Goal: Task Accomplishment & Management: Use online tool/utility

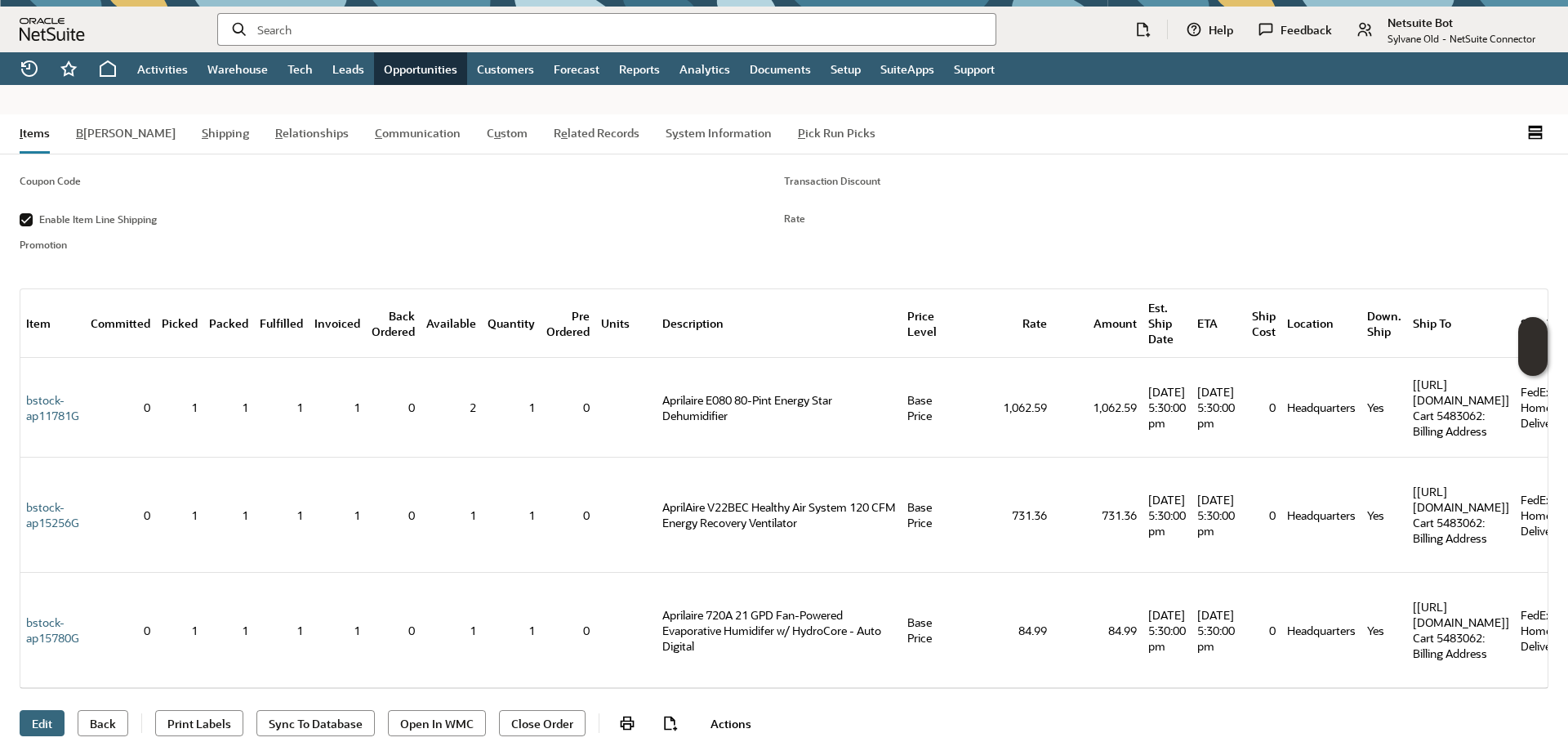
scroll to position [1458, 0]
click at [336, 27] on input "text" at bounding box center [620, 29] width 725 height 16
paste input "SY686BAE63C961A"
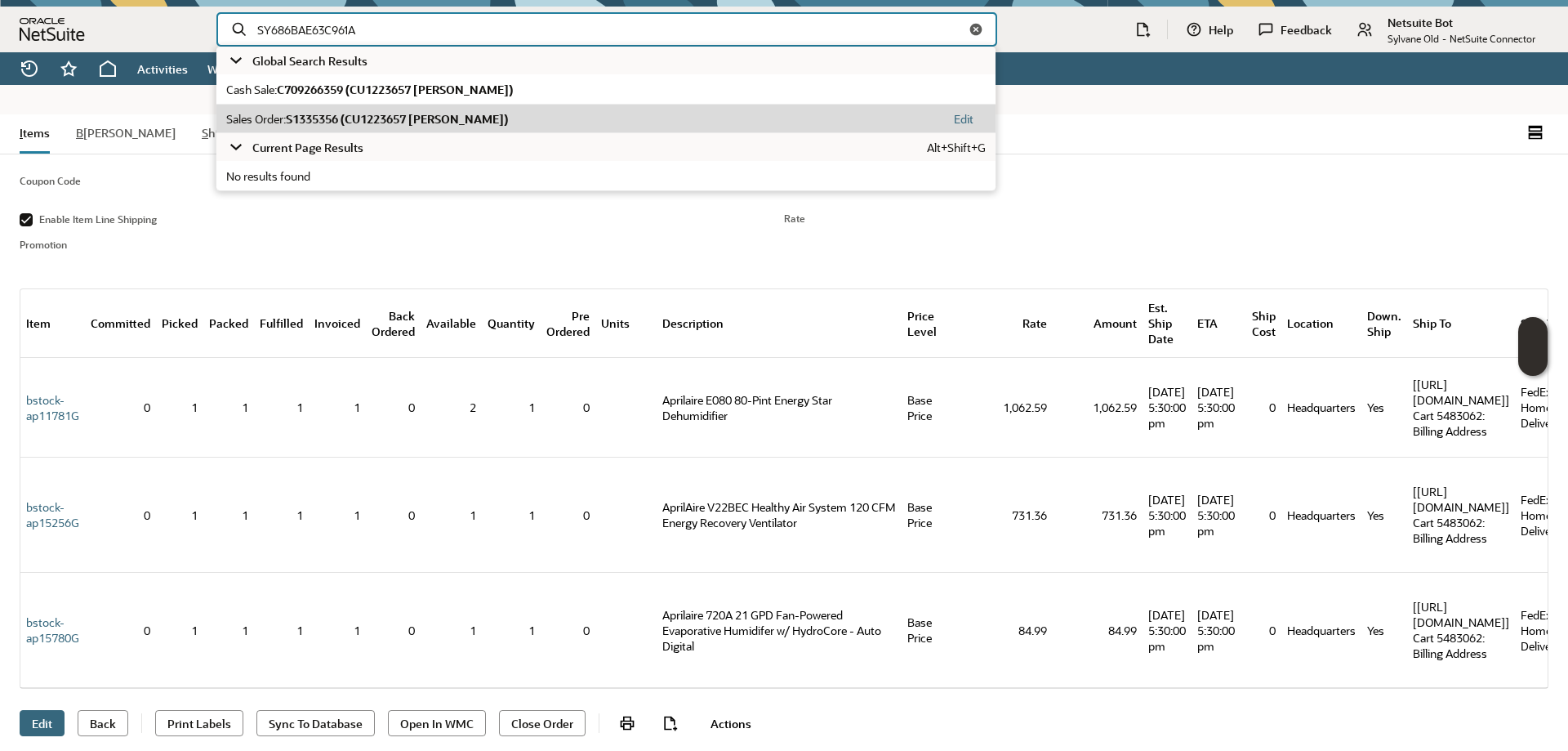
type input "SY686BAE63C961A"
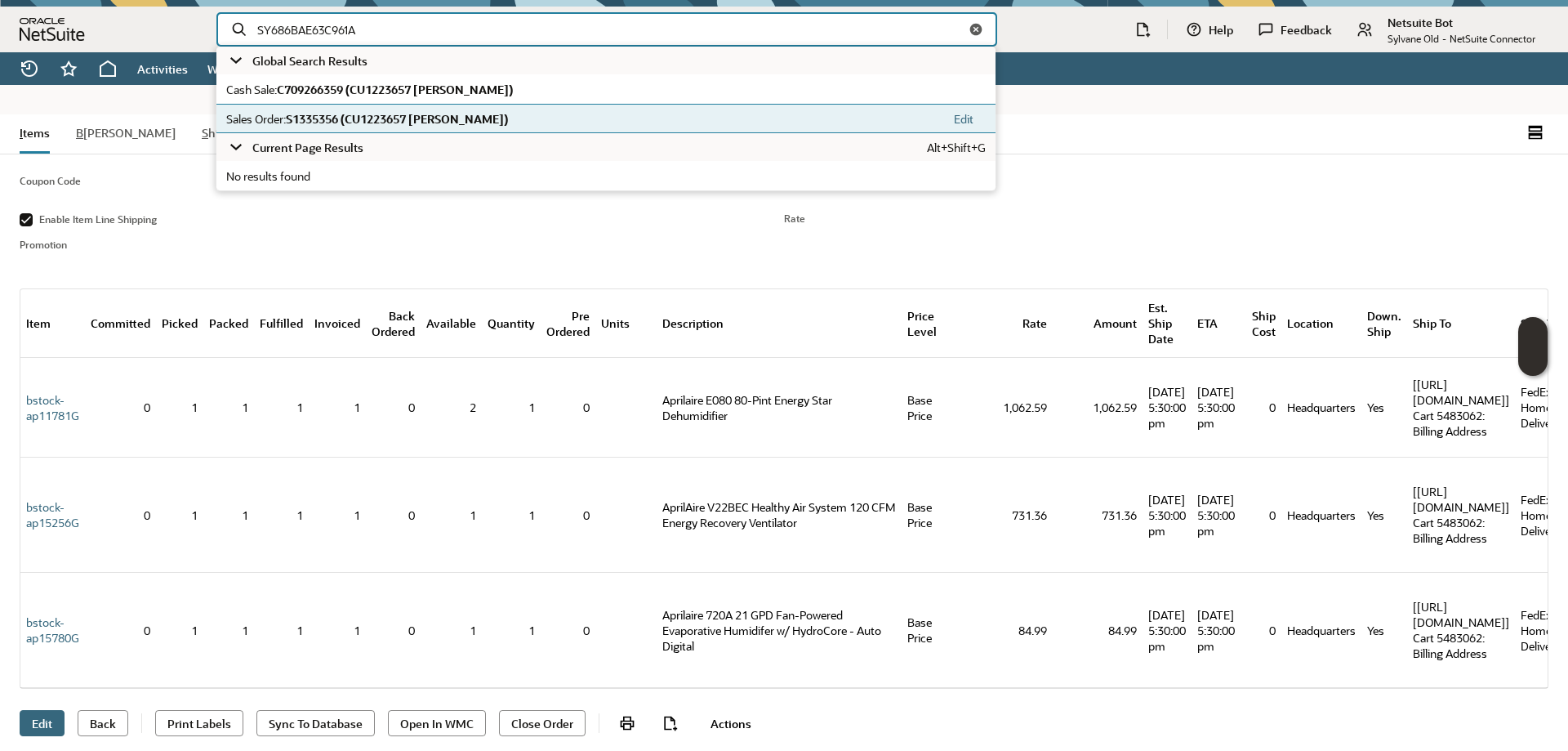
click at [359, 119] on span "S1335356 (CU1223657 Gregory P Zele)" at bounding box center [396, 119] width 222 height 16
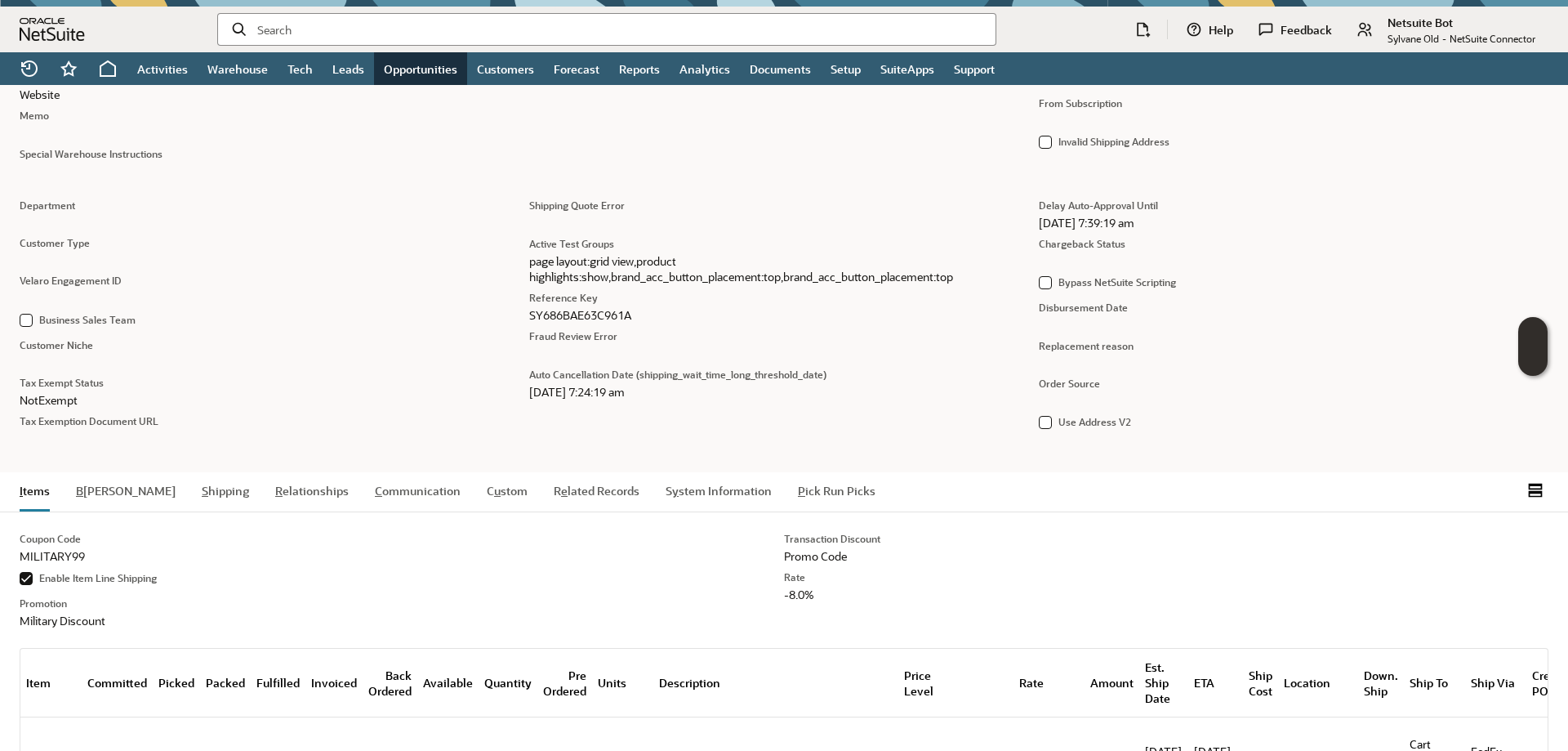
scroll to position [1089, 0]
click at [345, 32] on input "text" at bounding box center [620, 29] width 725 height 16
paste input "SY6824FD4A2B3ED"
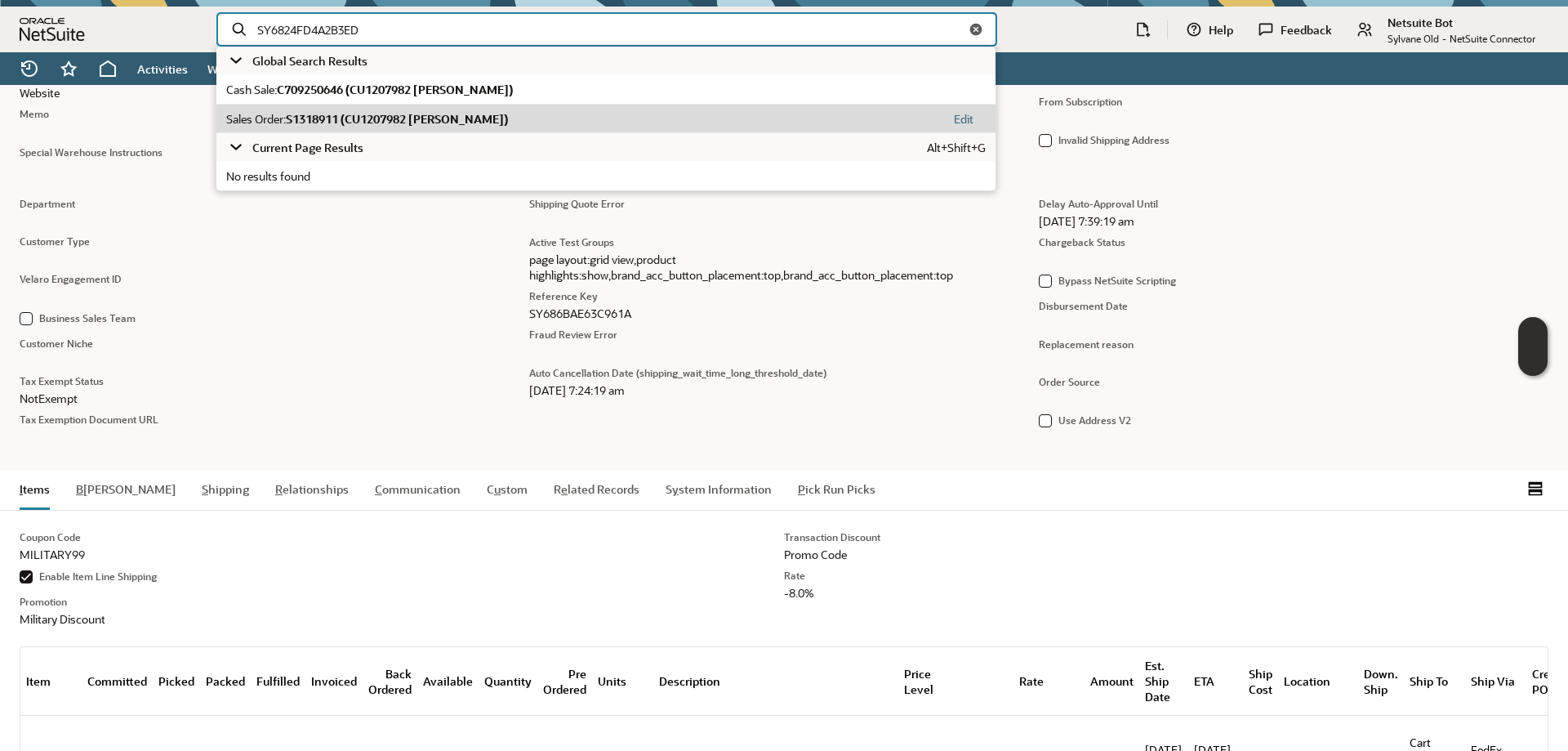
type input "SY6824FD4A2B3ED"
click at [400, 119] on span "S1318911 (CU1207982 [PERSON_NAME])" at bounding box center [396, 119] width 222 height 16
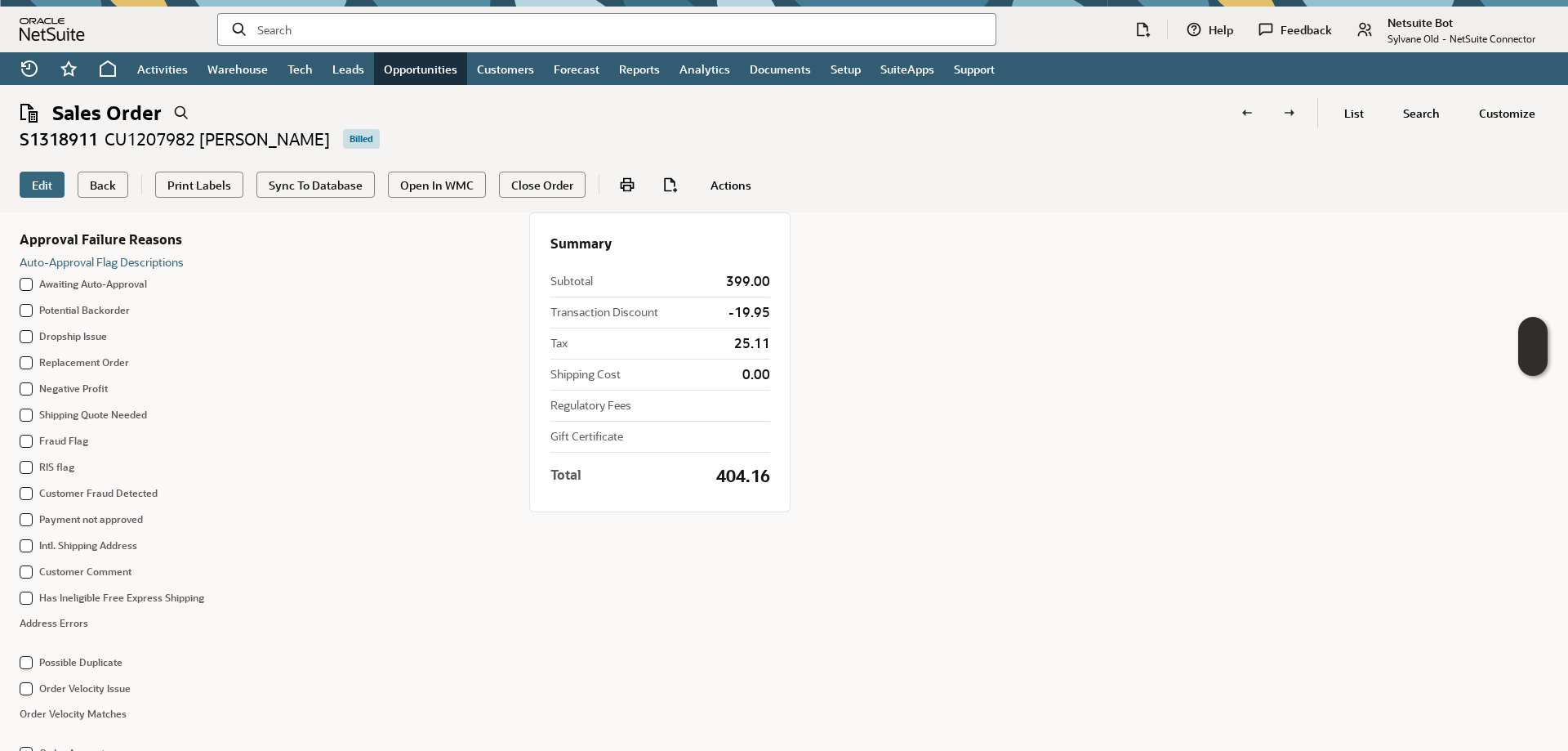
click at [304, 25] on input "text" at bounding box center [620, 29] width 725 height 16
paste input "SY682E848A24FF7"
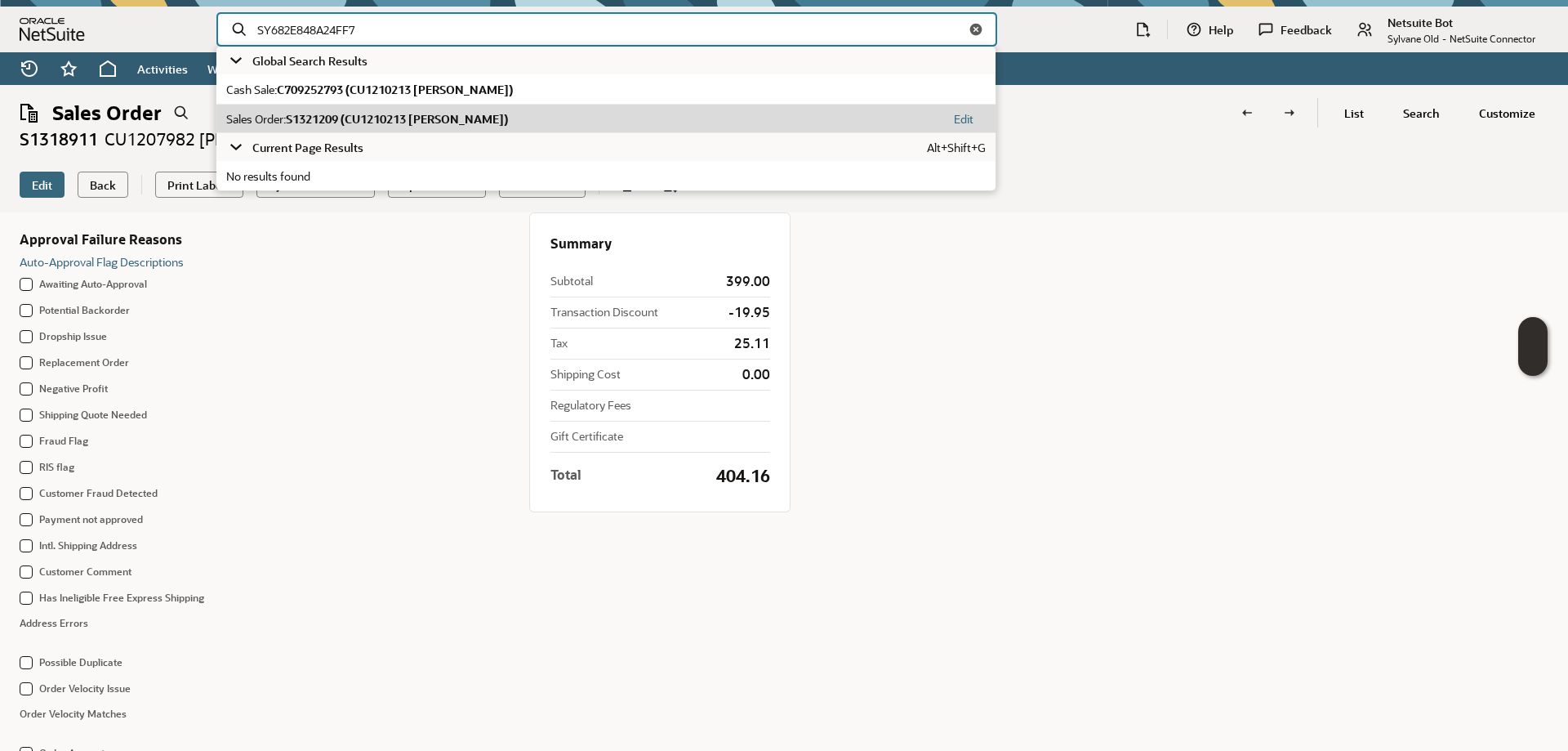
type input "SY682E848A24FF7"
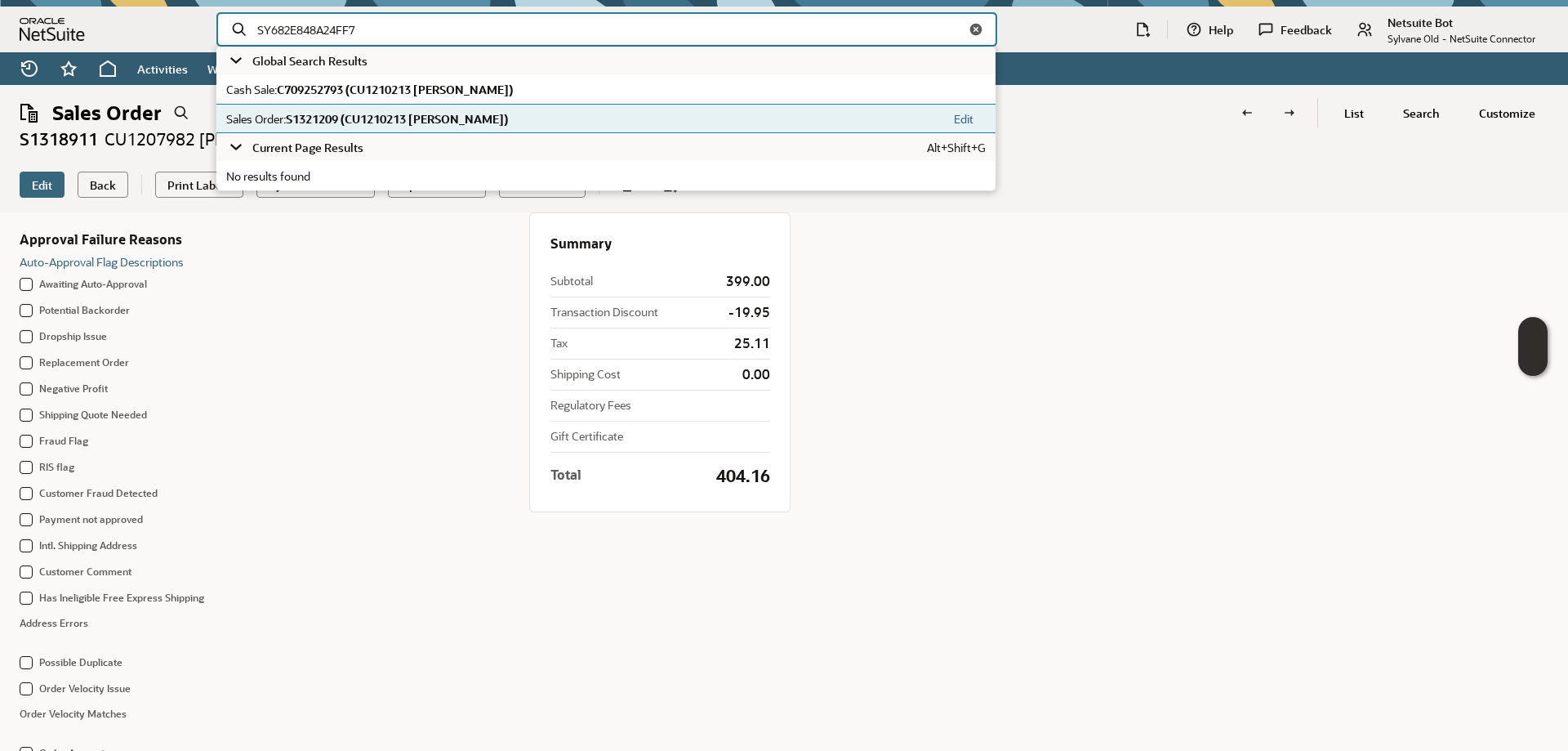
click at [355, 119] on span "S1321209 (CU1210213 James Na)" at bounding box center [396, 119] width 222 height 16
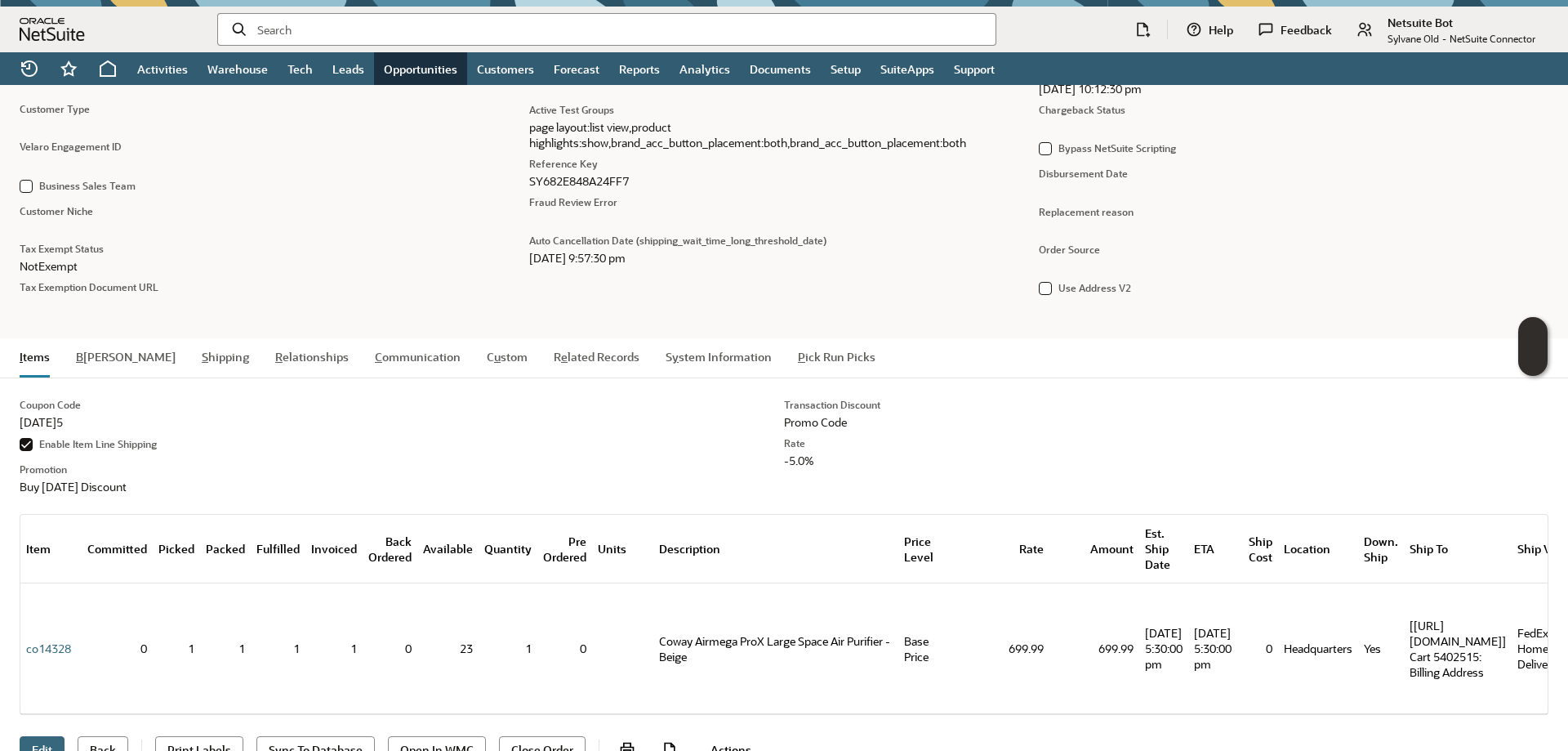
scroll to position [1222, 0]
click at [297, 26] on input "text" at bounding box center [620, 29] width 725 height 16
paste input "SY684477A491407"
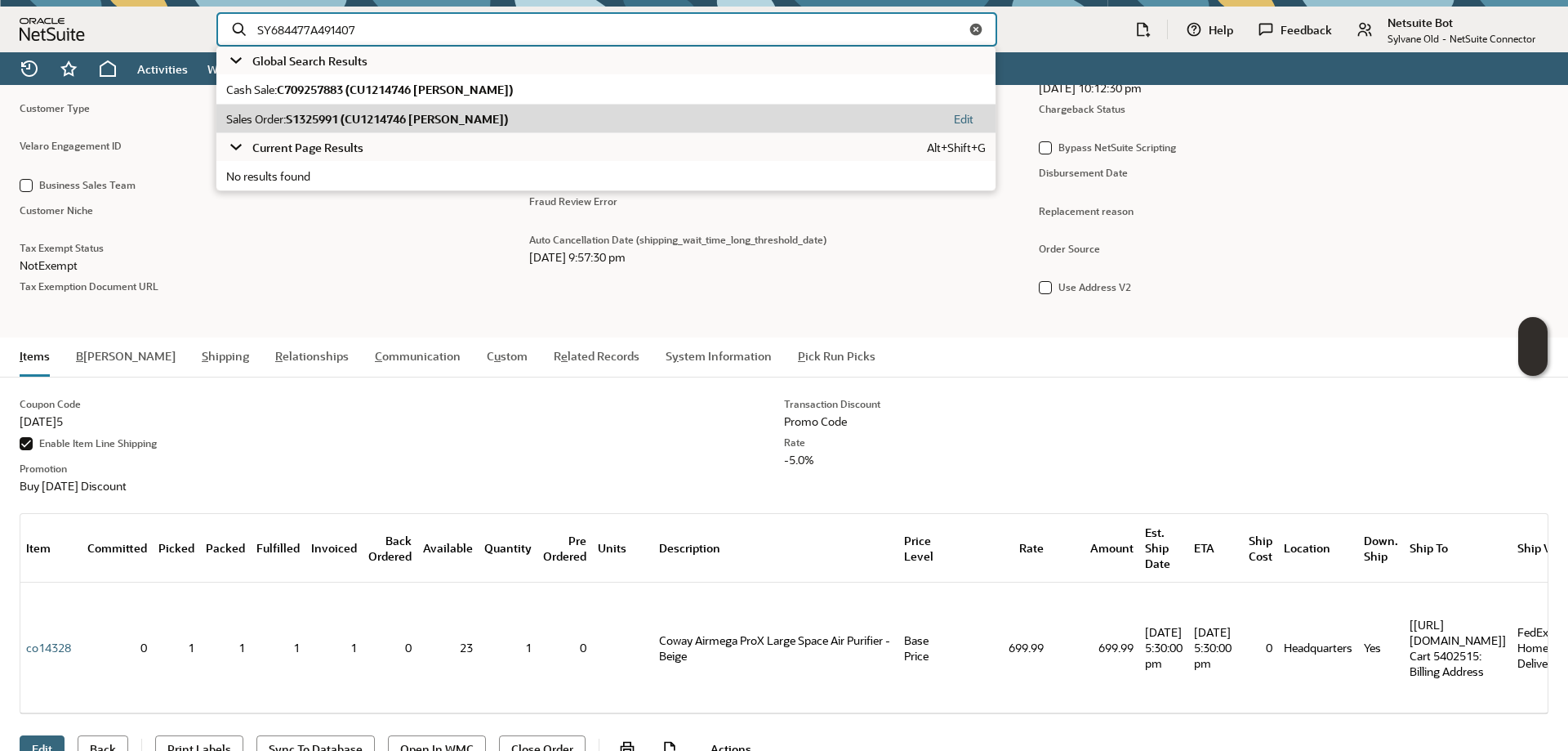
type input "SY684477A491407"
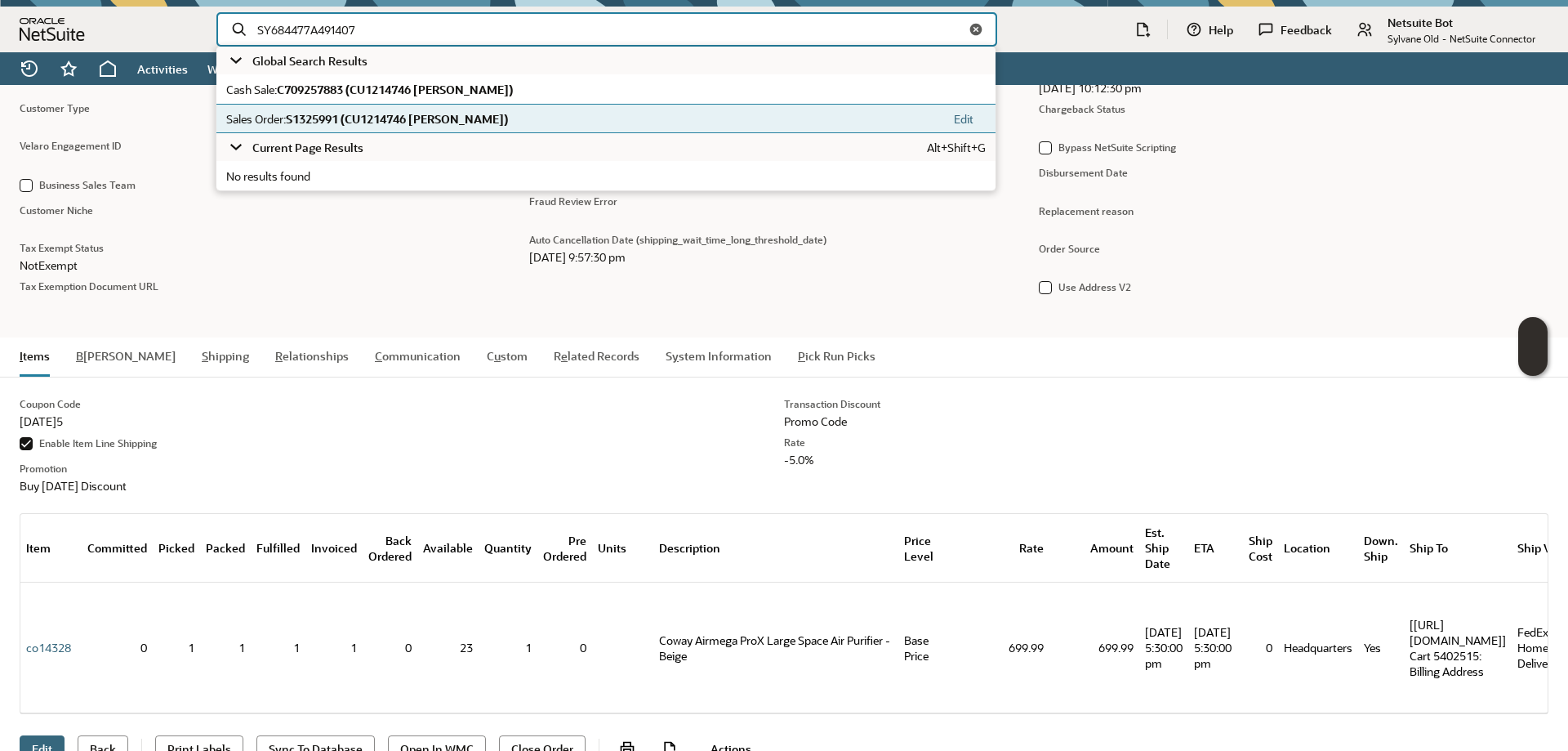
click at [367, 115] on span "S1325991 (CU1214746 Doris Viera)" at bounding box center [396, 119] width 222 height 16
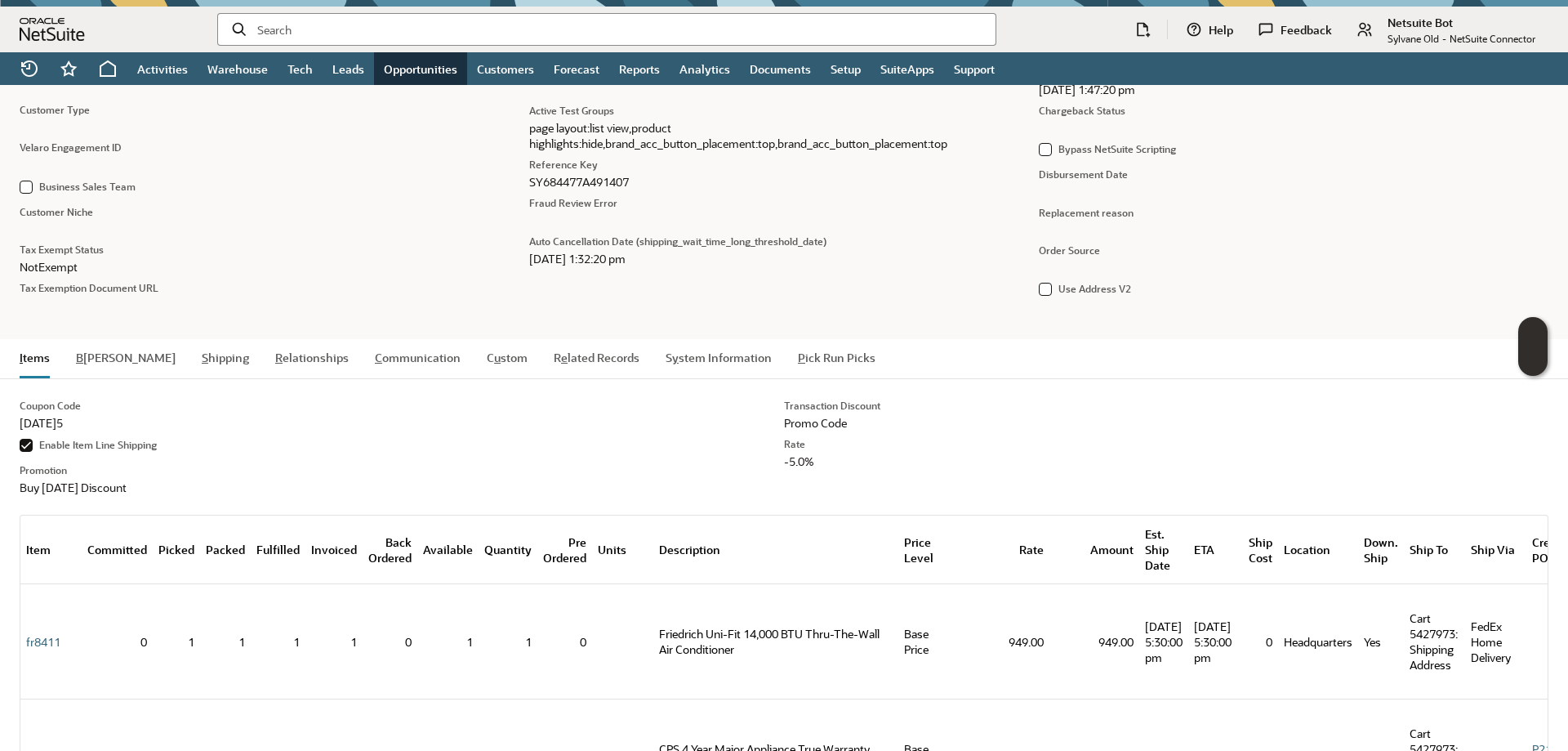
scroll to position [1222, 0]
drag, startPoint x: 359, startPoint y: 48, endPoint x: 349, endPoint y: 38, distance: 14.1
click at [356, 45] on div "Help Feedback Netsuite Bot Sylvane Old - NetSuite Connector" at bounding box center [784, 29] width 1568 height 46
click at [342, 32] on input "text" at bounding box center [620, 29] width 725 height 16
paste input "SY685C28F628885"
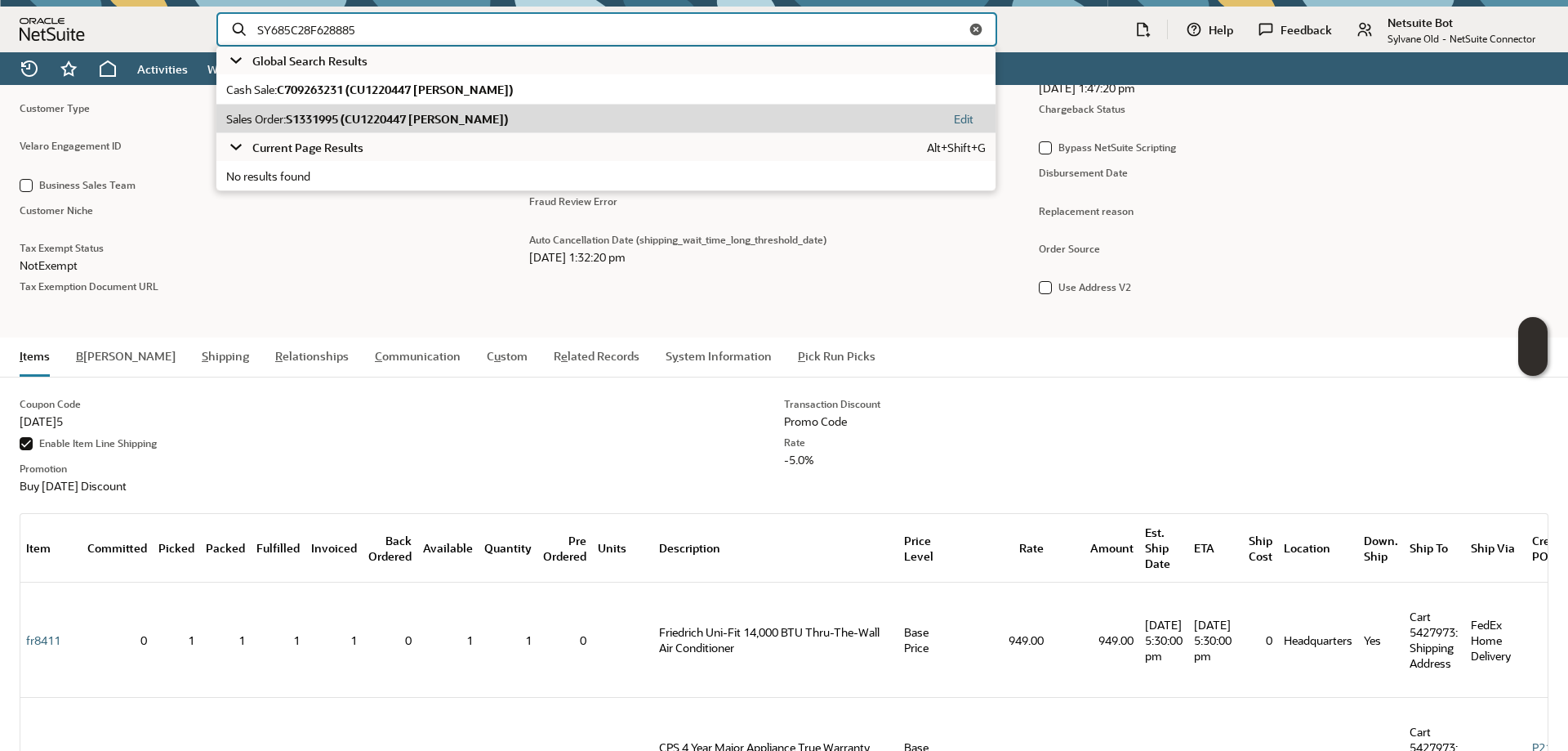
type input "SY685C28F628885"
click at [343, 111] on span "S1331995 (CU1220447 Chloe Forman)" at bounding box center [396, 119] width 222 height 16
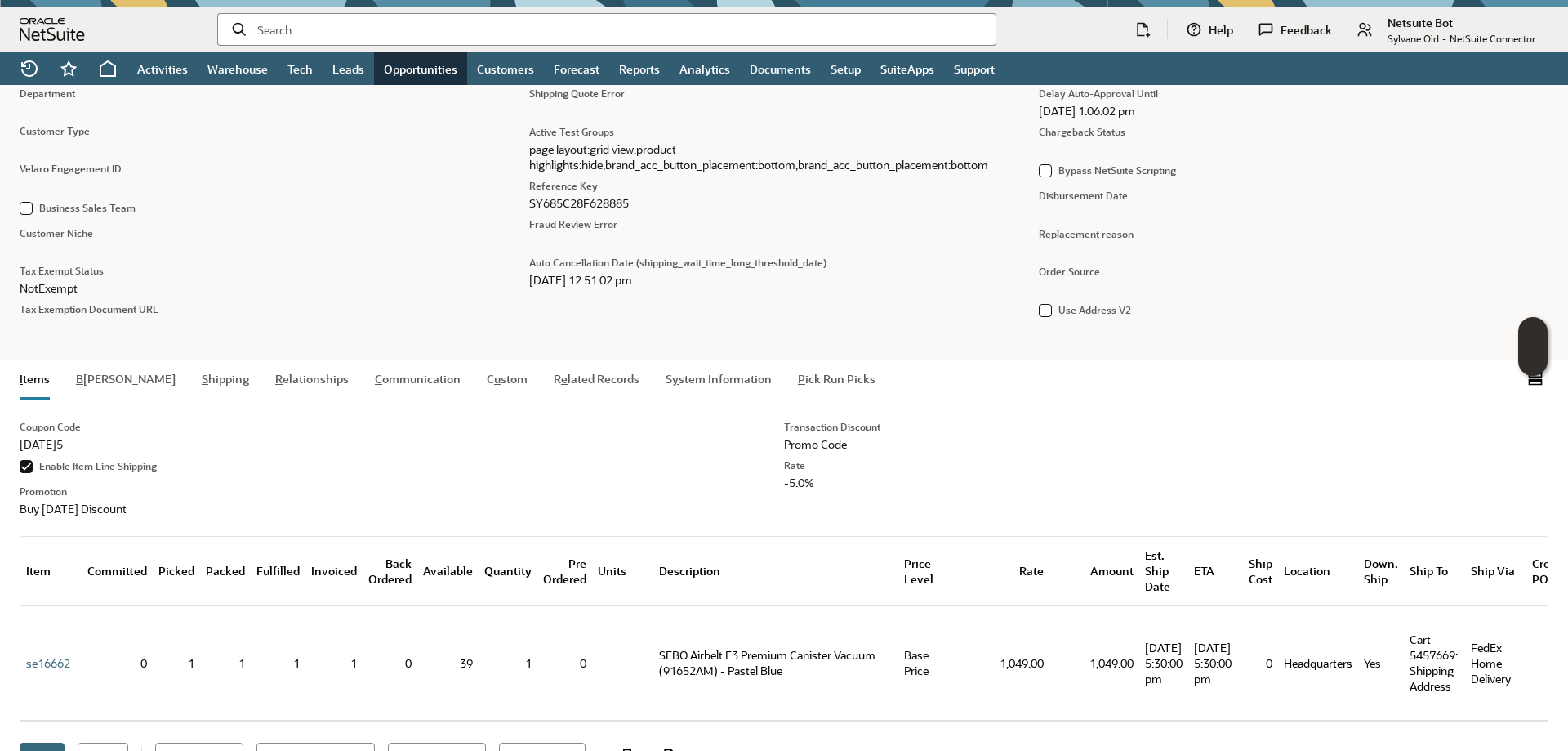
scroll to position [1201, 0]
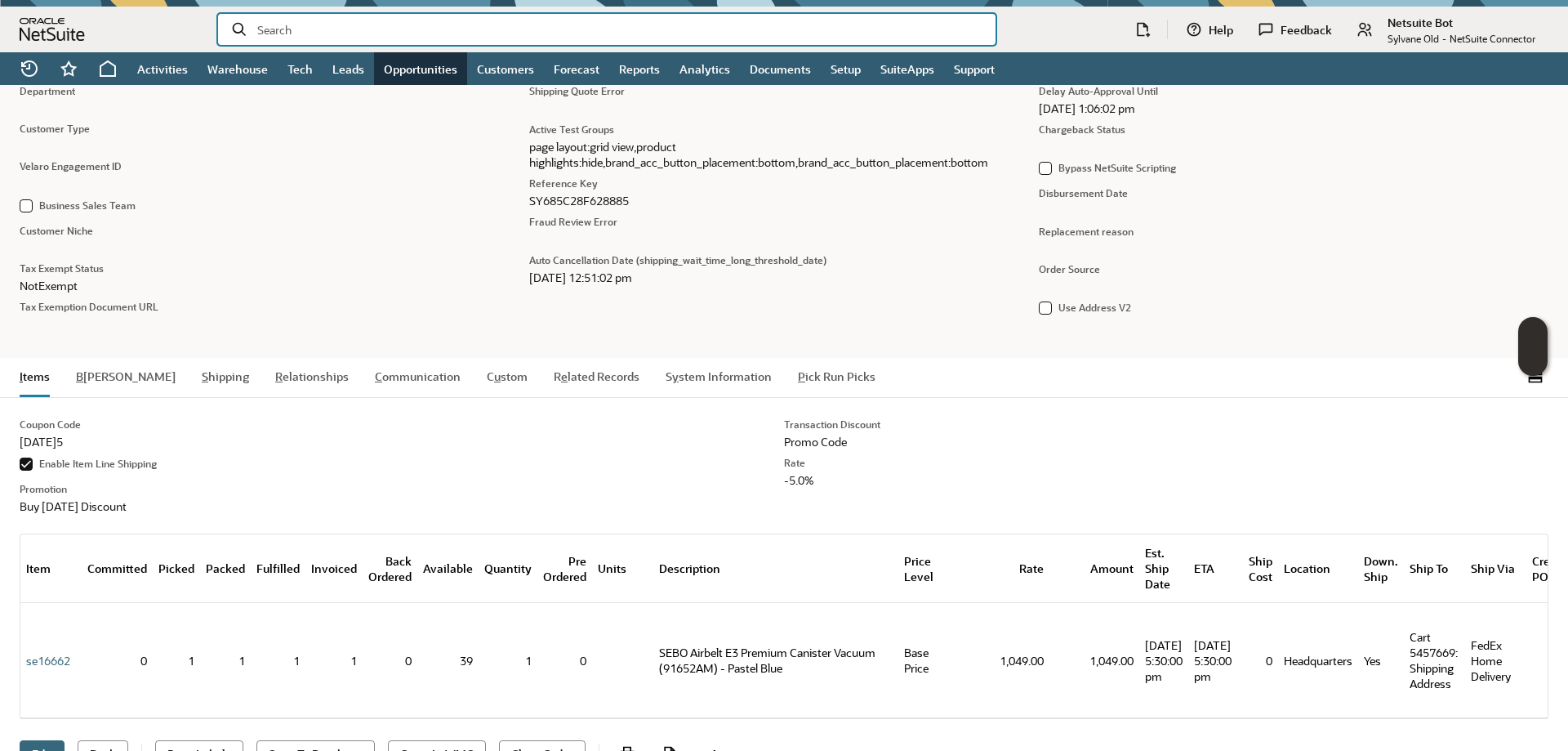
click at [309, 25] on input "text" at bounding box center [620, 29] width 725 height 16
paste input "SY6863F6BF512A9"
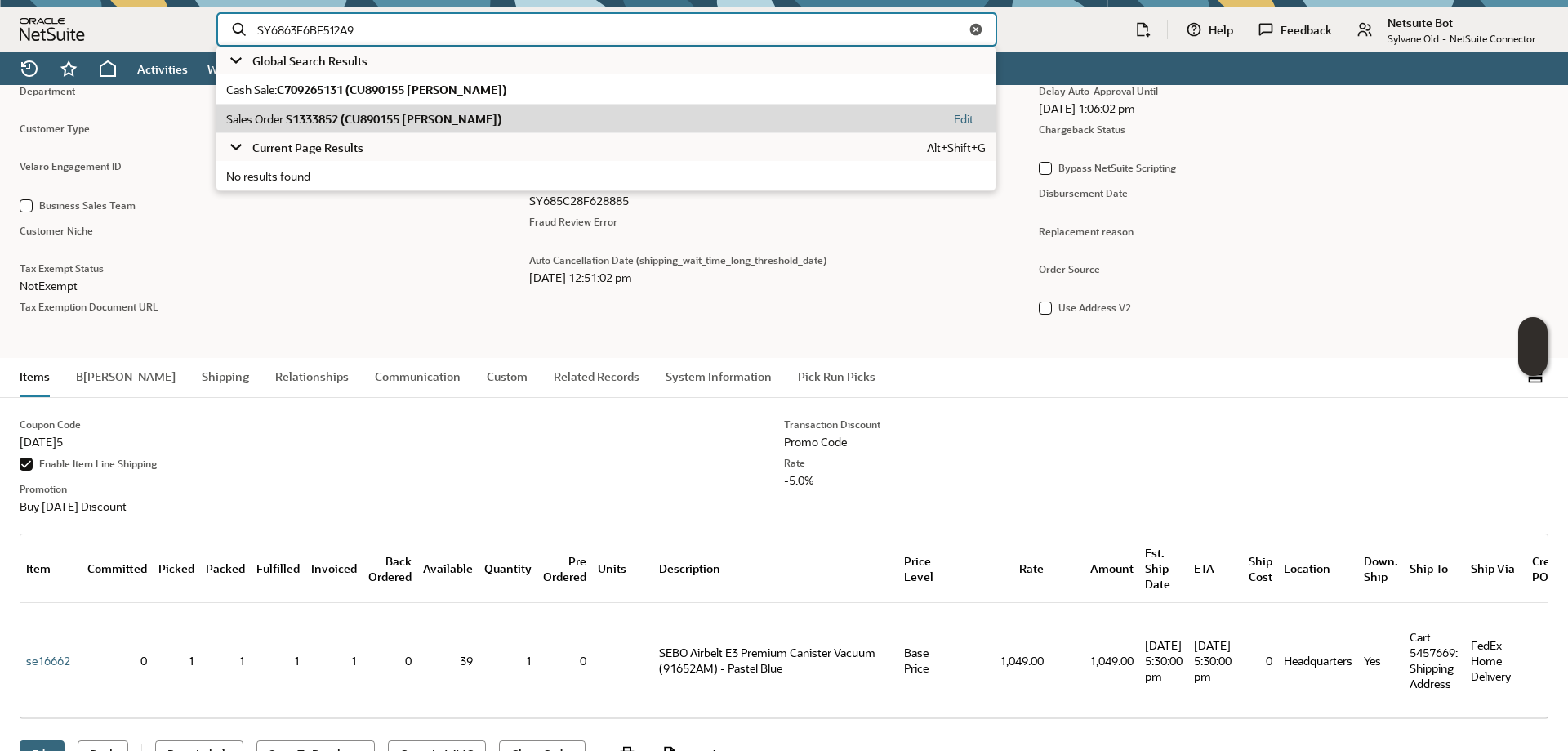
type input "SY6863F6BF512A9"
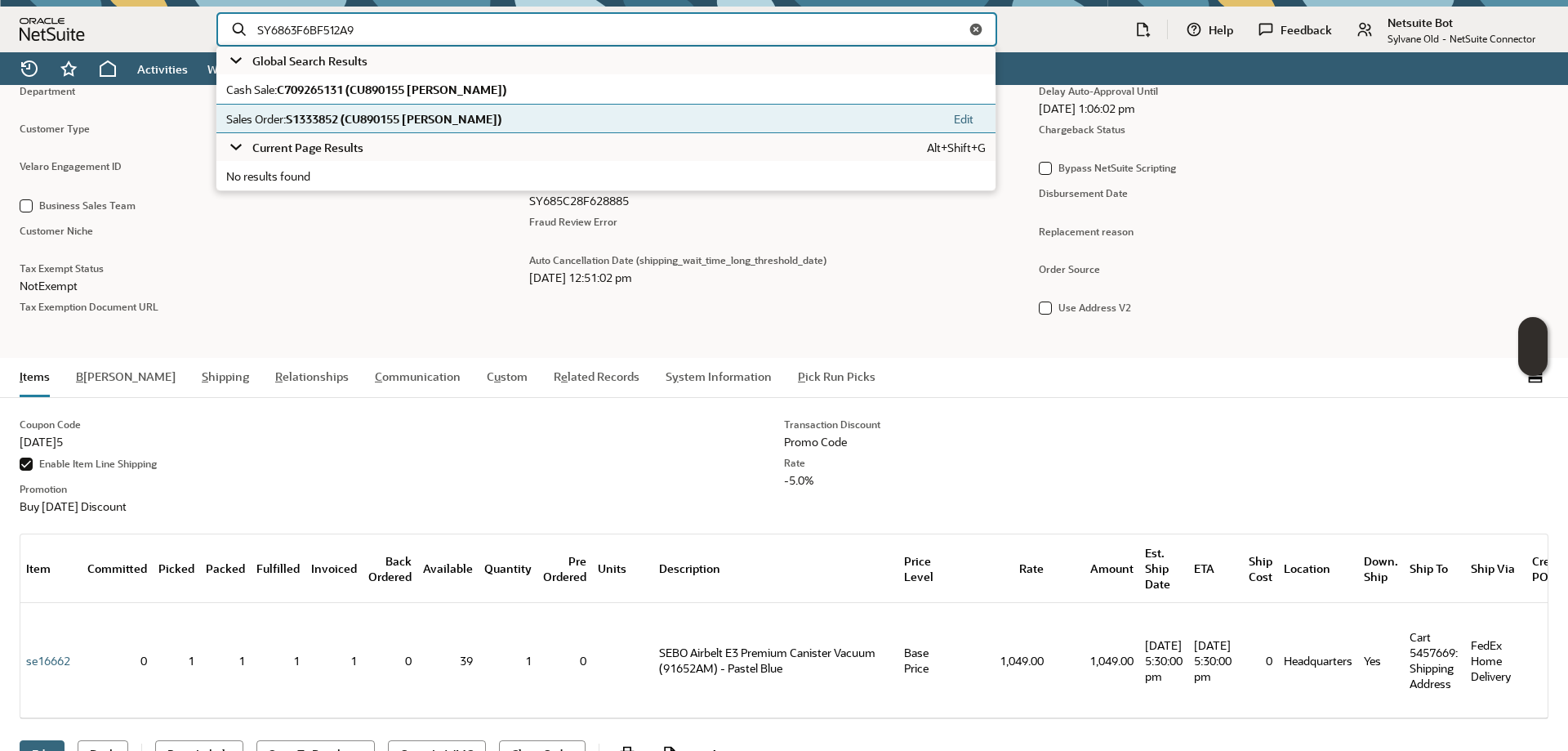
click at [399, 116] on span "S1333852 (CU890155 Justin Fricke)" at bounding box center [393, 119] width 215 height 16
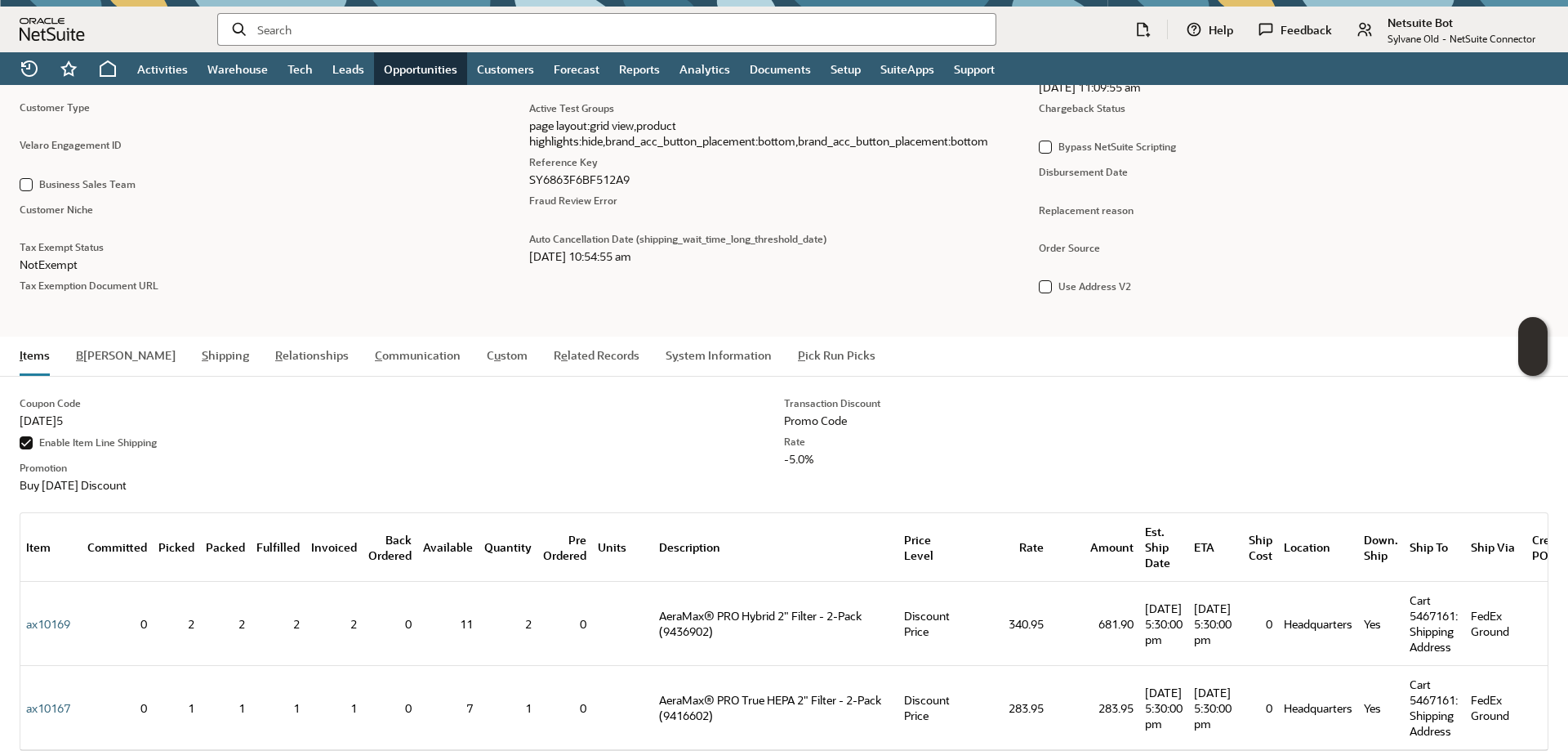
scroll to position [1225, 0]
click at [325, 25] on input "text" at bounding box center [620, 29] width 725 height 16
paste input "SY68640EDD1207C"
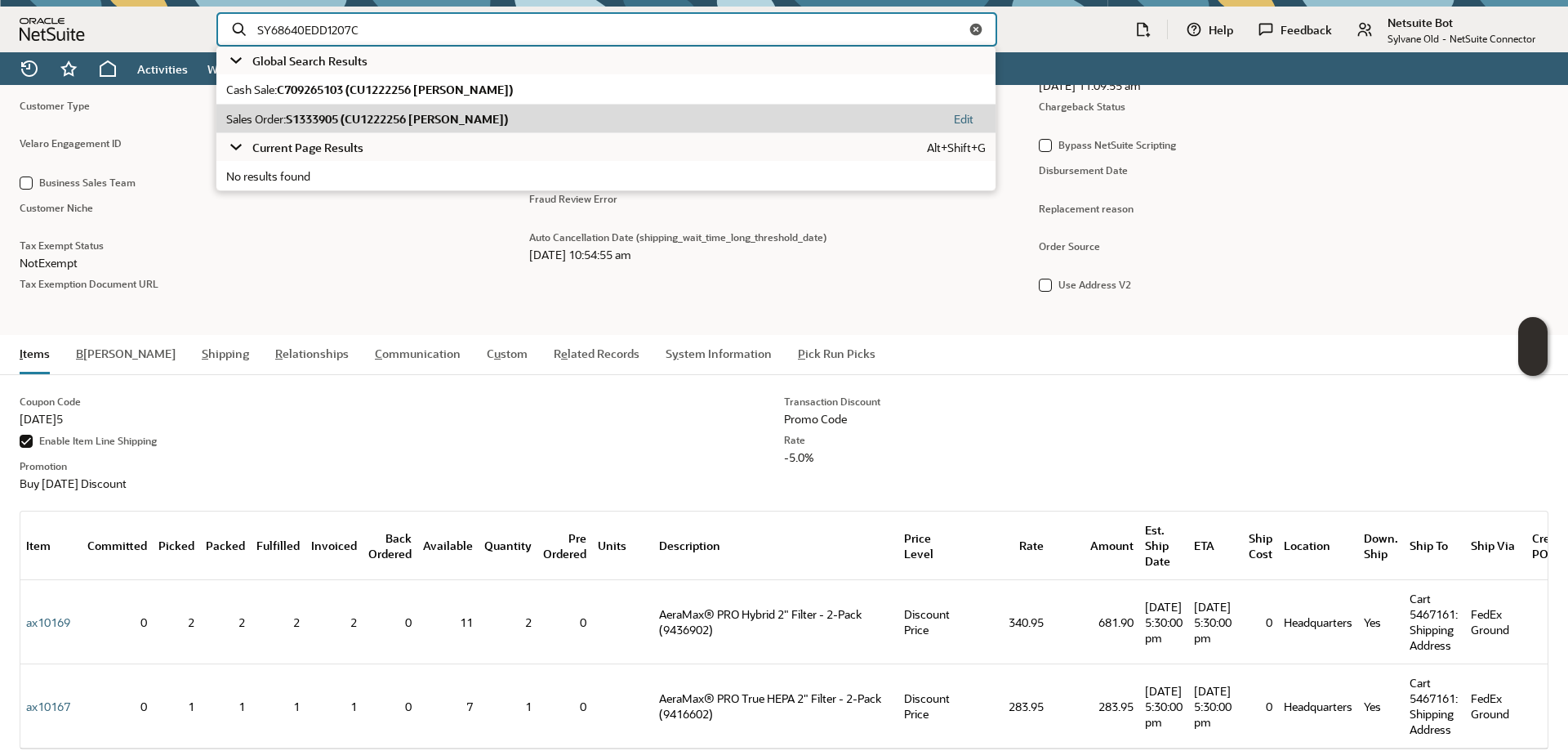
type input "SY68640EDD1207C"
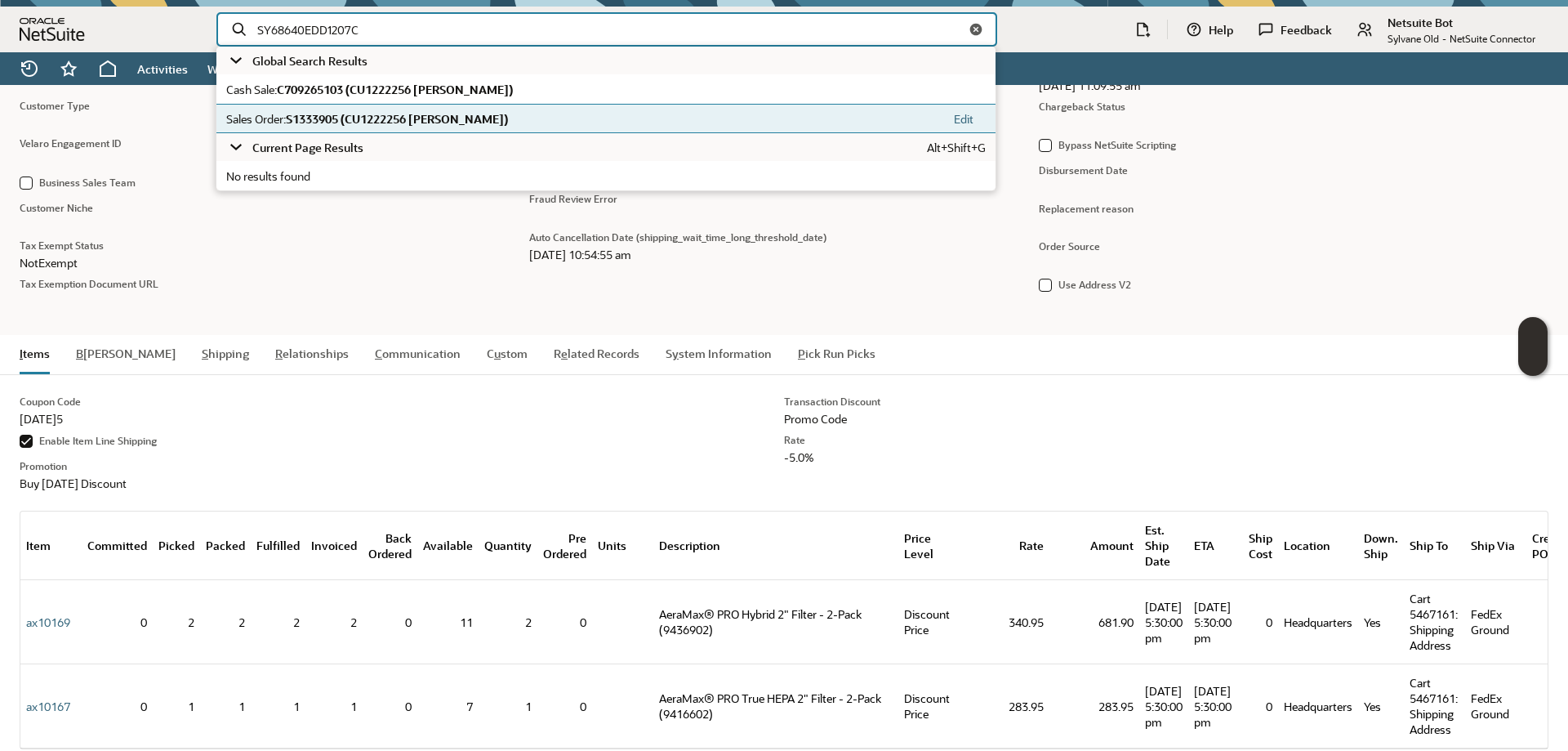
click at [360, 111] on span "S1333905 (CU1222256 Missy Bowers)" at bounding box center [396, 119] width 222 height 16
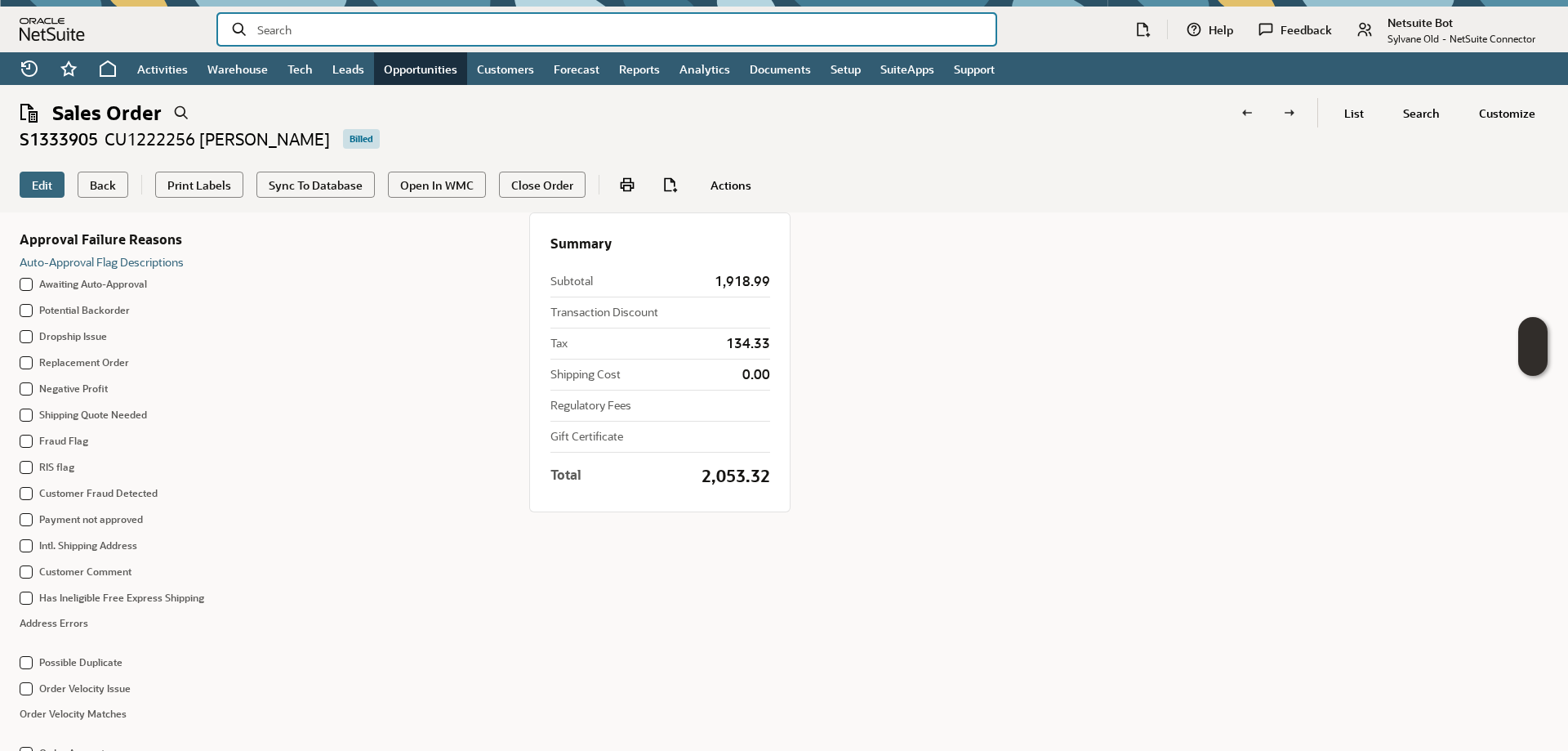
click at [336, 28] on input "text" at bounding box center [620, 29] width 725 height 16
paste input "SY68656D5CAA4D7"
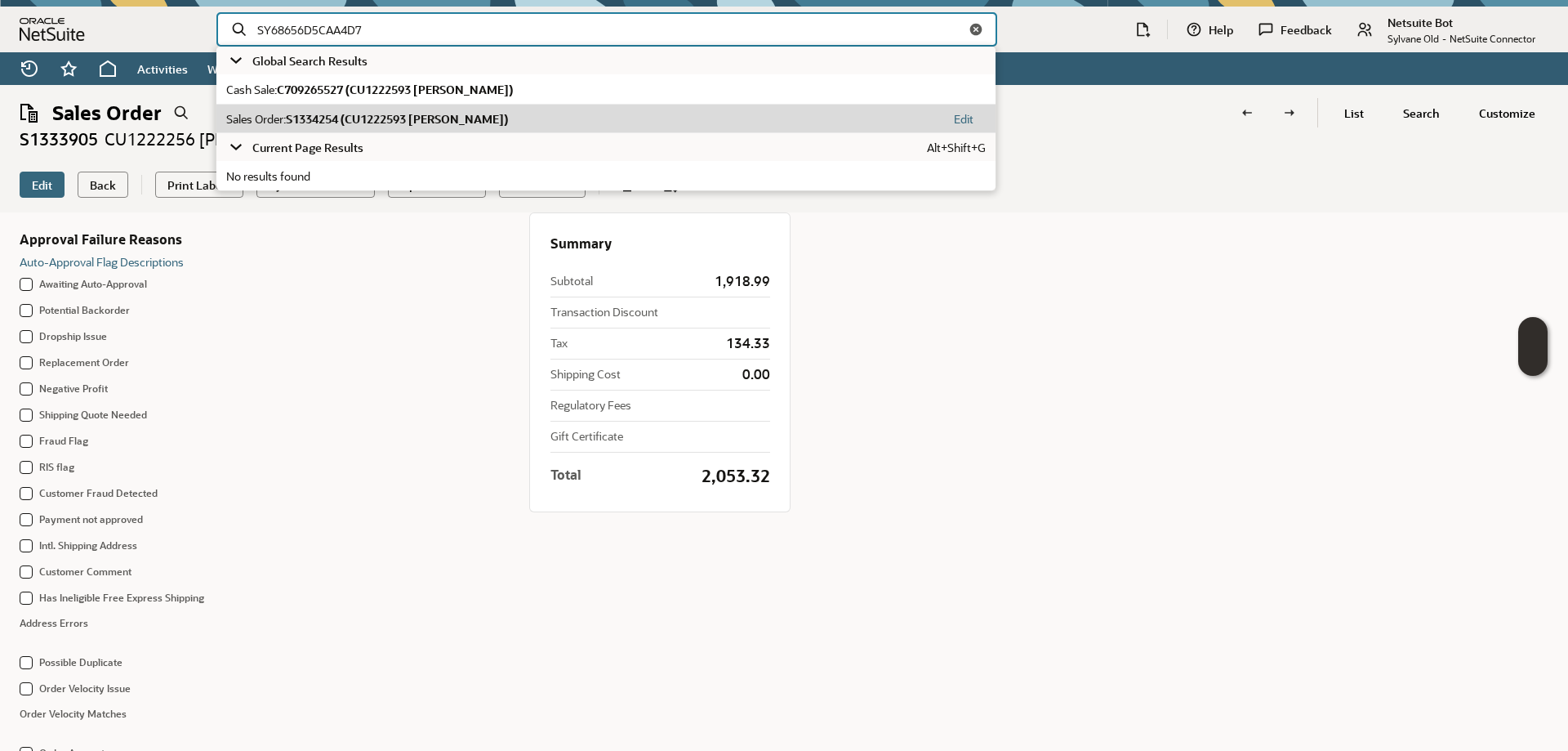
type input "SY68656D5CAA4D7"
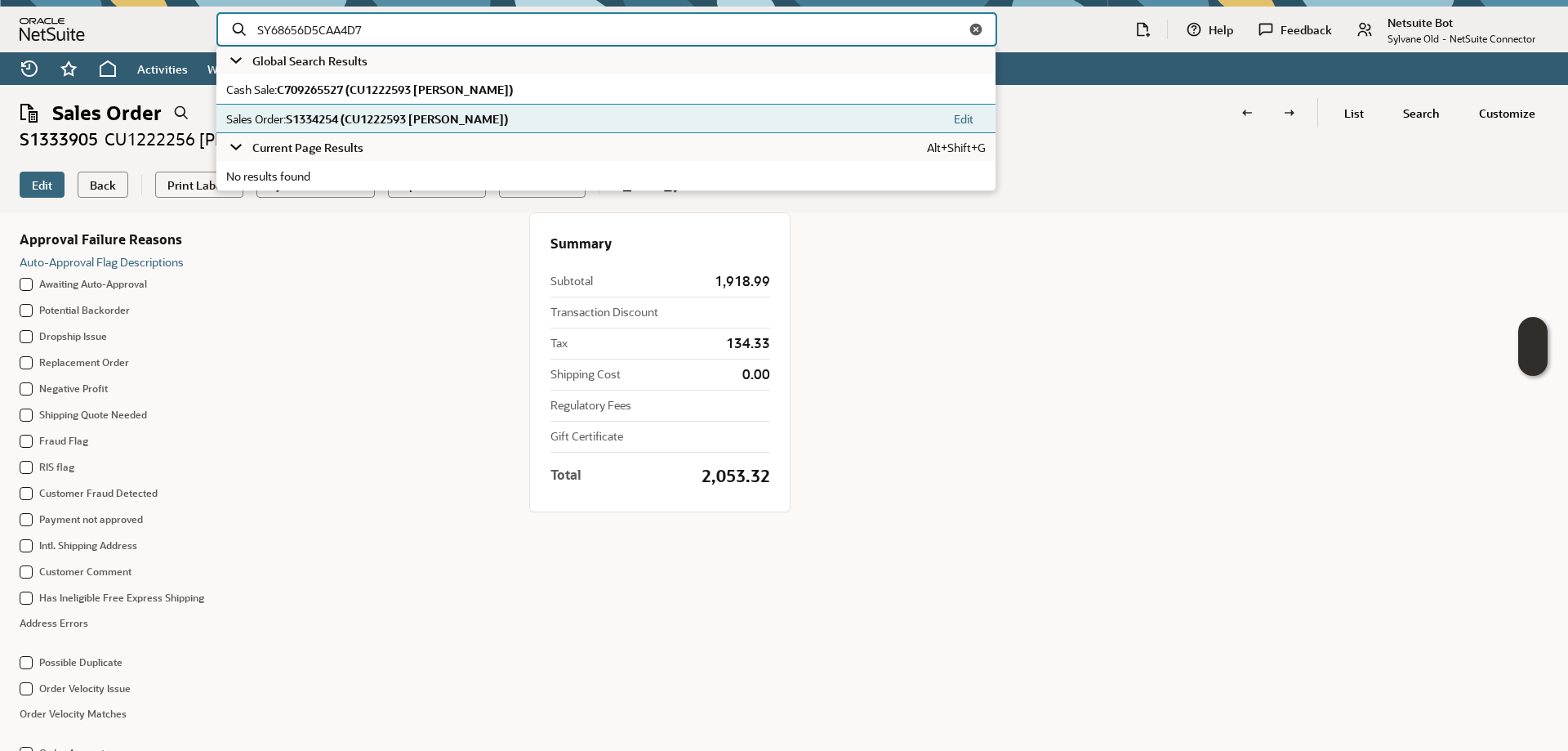
click at [349, 125] on span "S1334254 (CU1222593 Robert Mehlich)" at bounding box center [396, 119] width 222 height 16
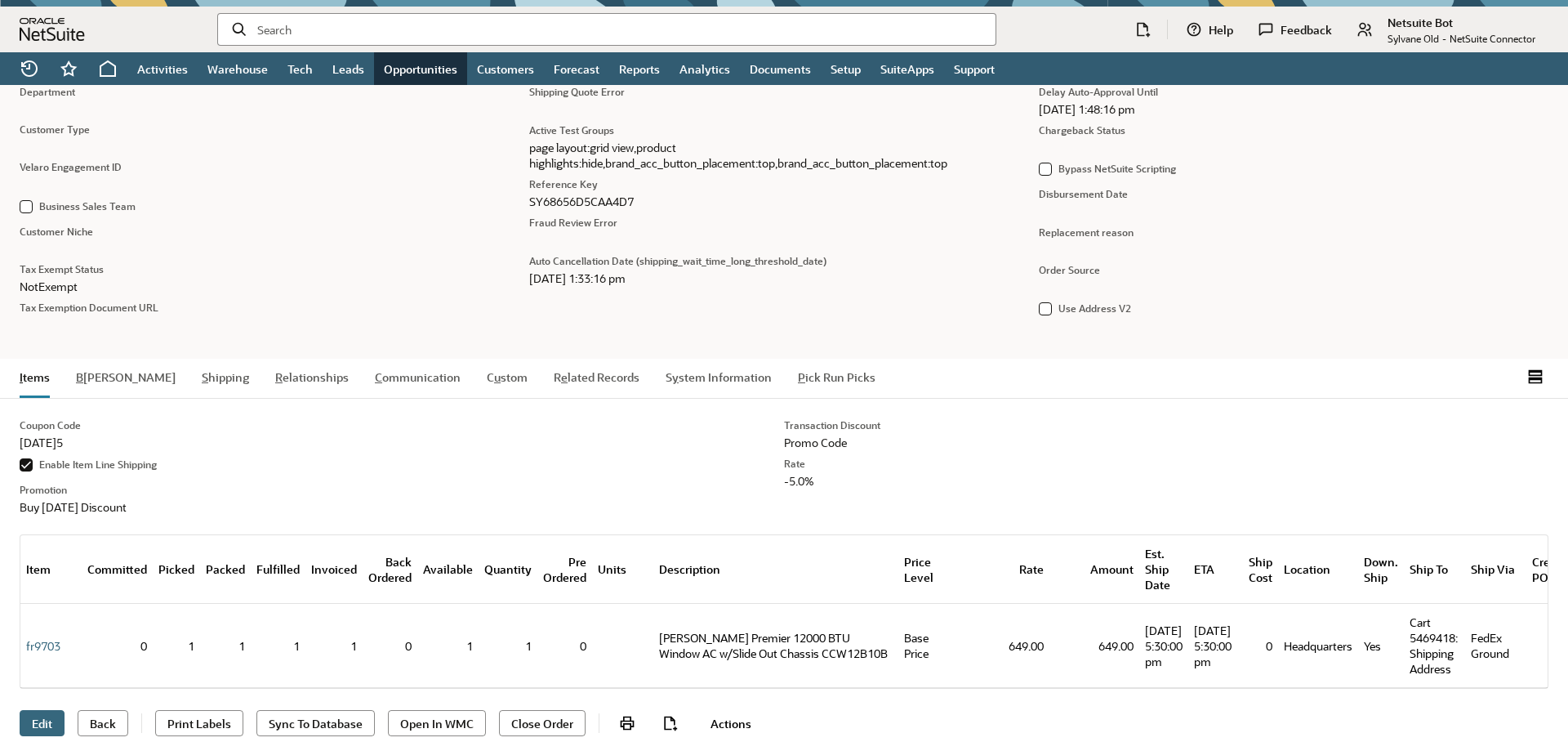
scroll to position [1233, 0]
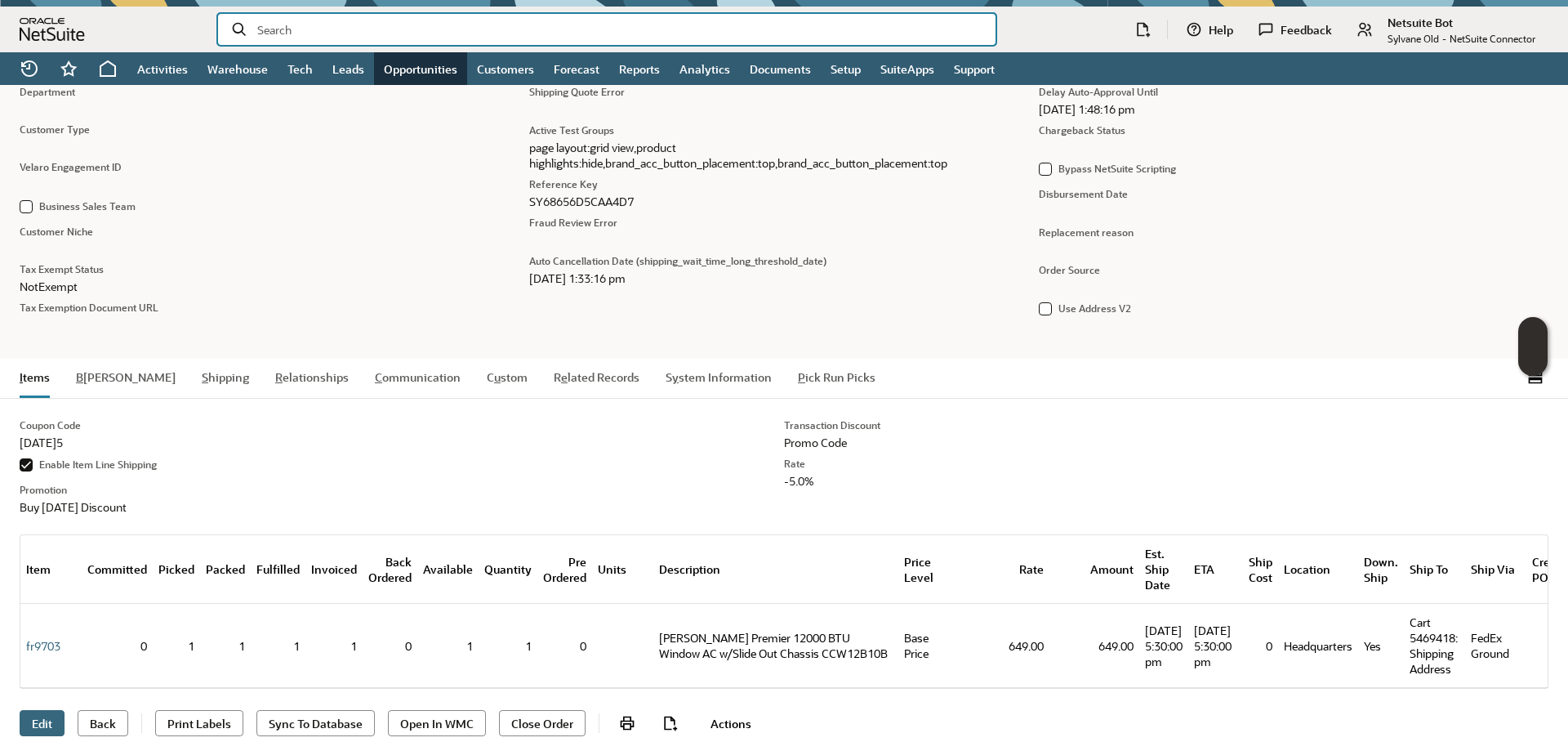
click at [343, 25] on input "text" at bounding box center [620, 29] width 725 height 16
paste input "SY6878F165EA84A"
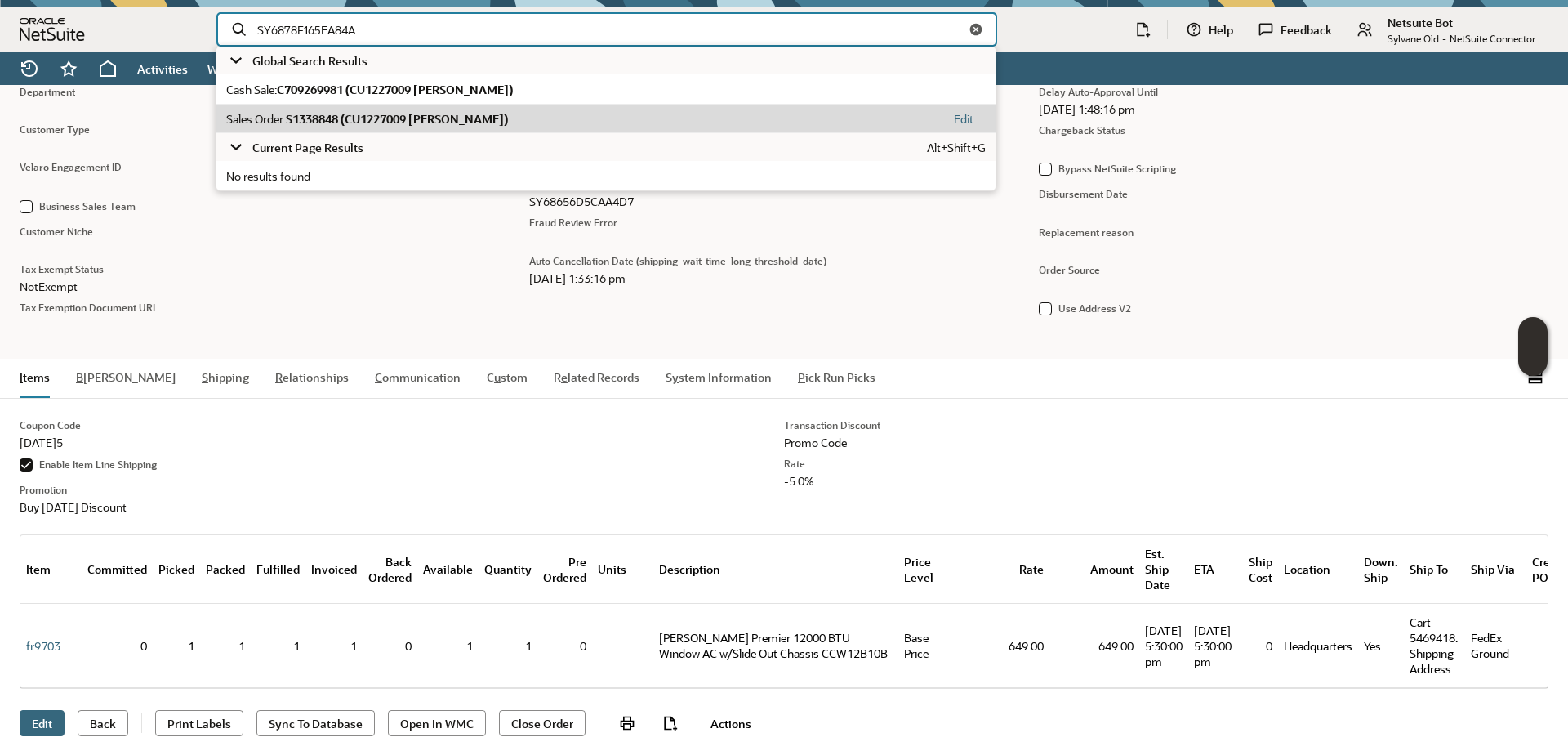
type input "SY6878F165EA84A"
click at [395, 113] on span "S1338848 (CU1227009 [PERSON_NAME])" at bounding box center [396, 119] width 222 height 16
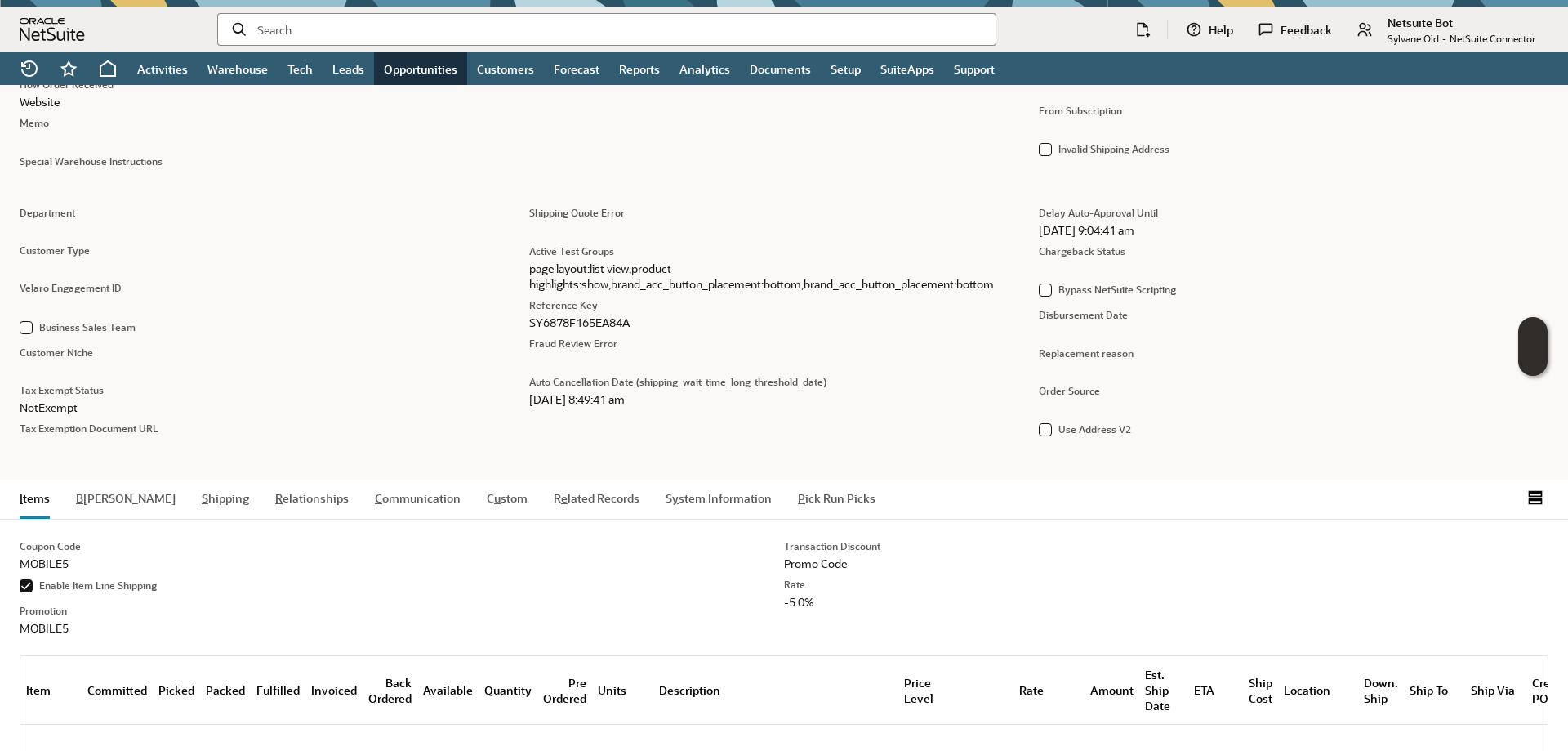
scroll to position [1083, 0]
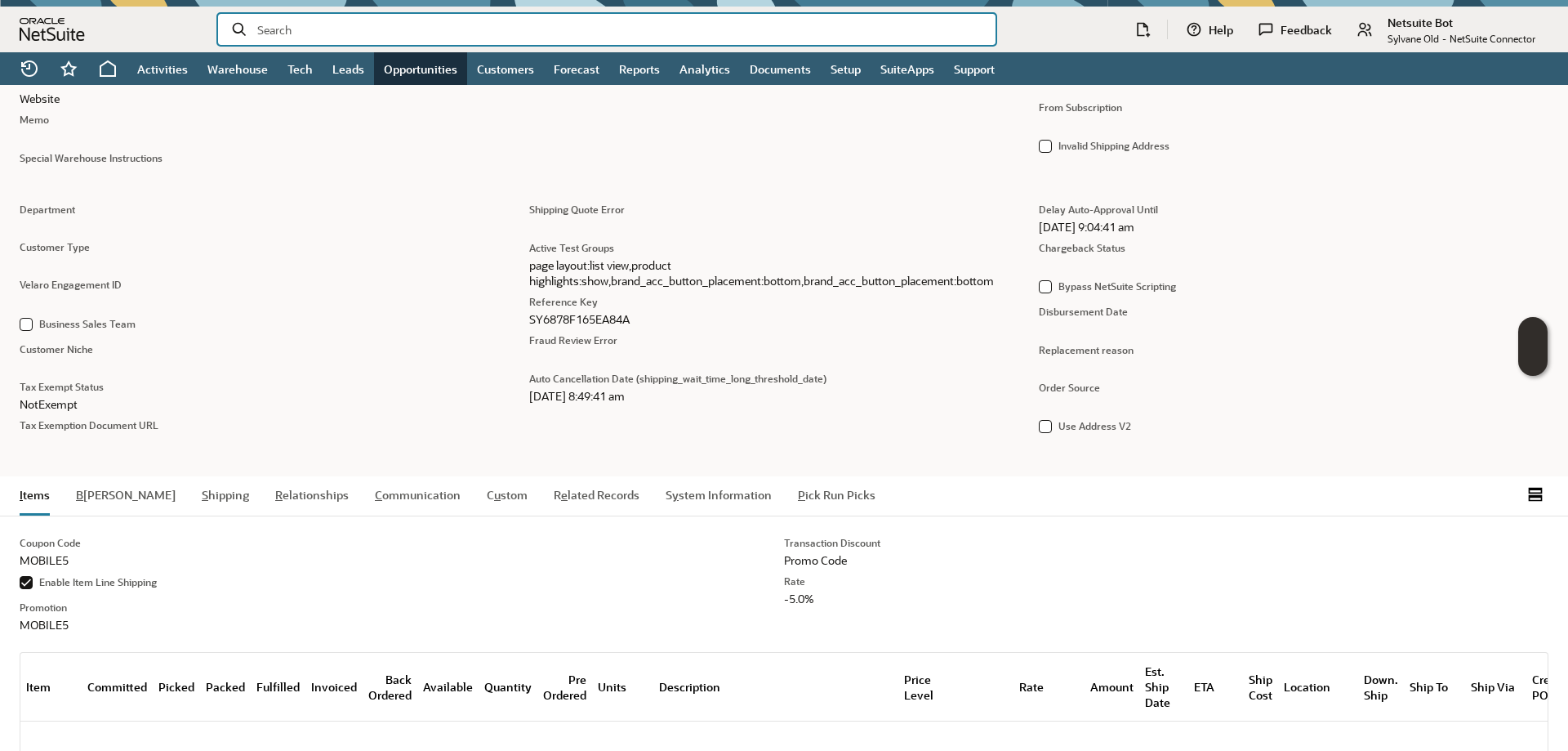
click at [391, 26] on input "text" at bounding box center [620, 29] width 725 height 16
paste input "SY6883F1258B630"
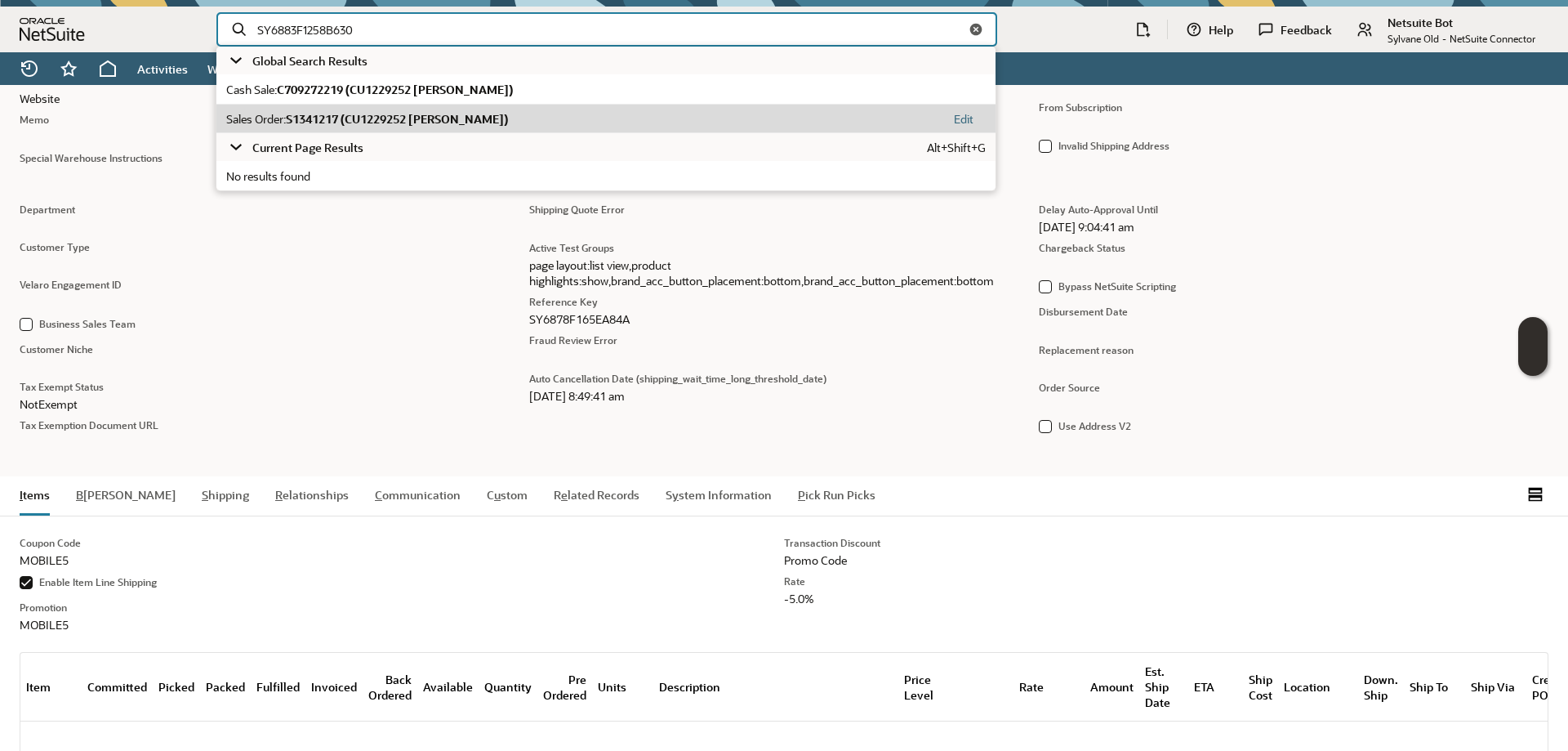
type input "SY6883F1258B630"
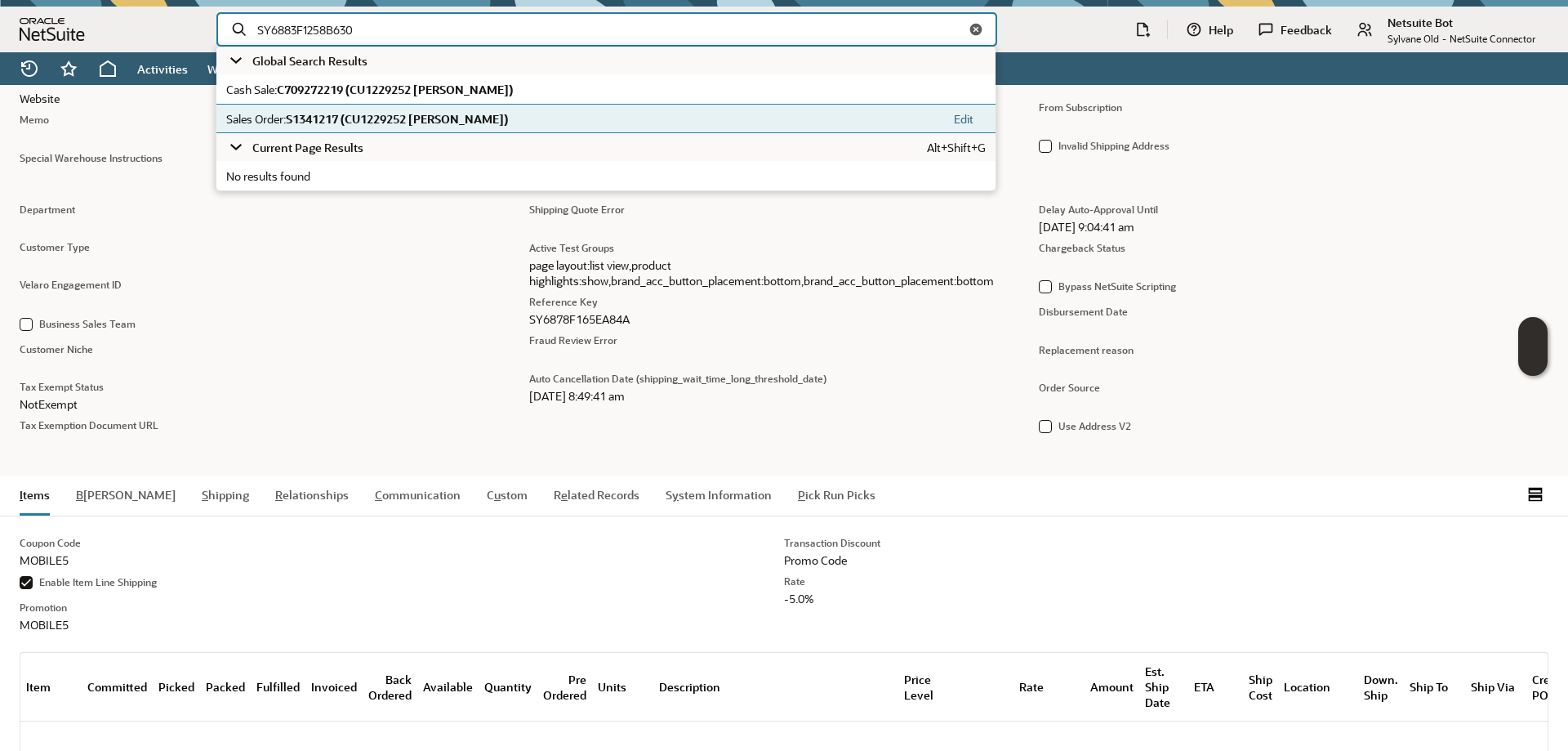
click at [377, 113] on span "S1341217 (CU1229252 MEAGAN OCONNOR)" at bounding box center [396, 119] width 222 height 16
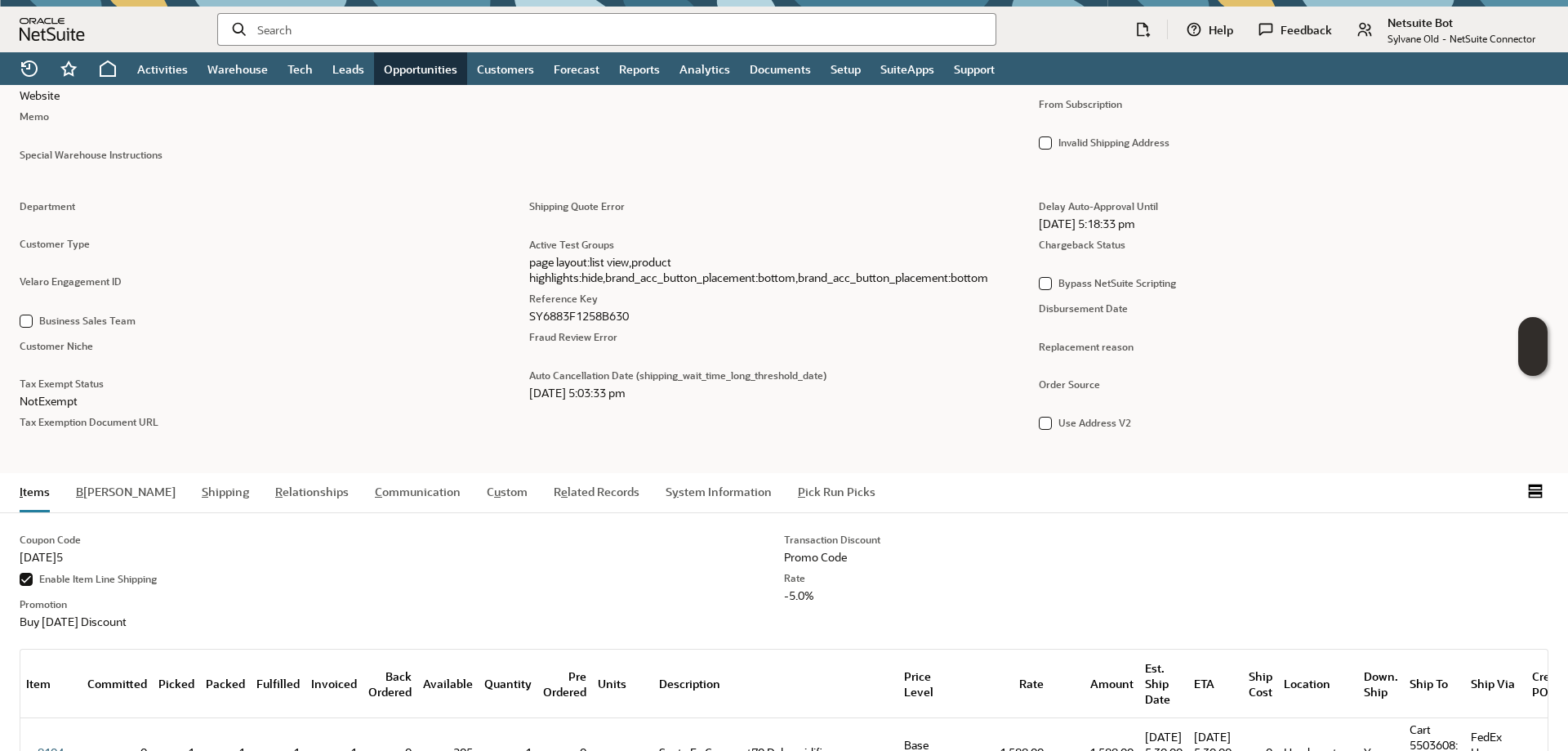
scroll to position [1088, 0]
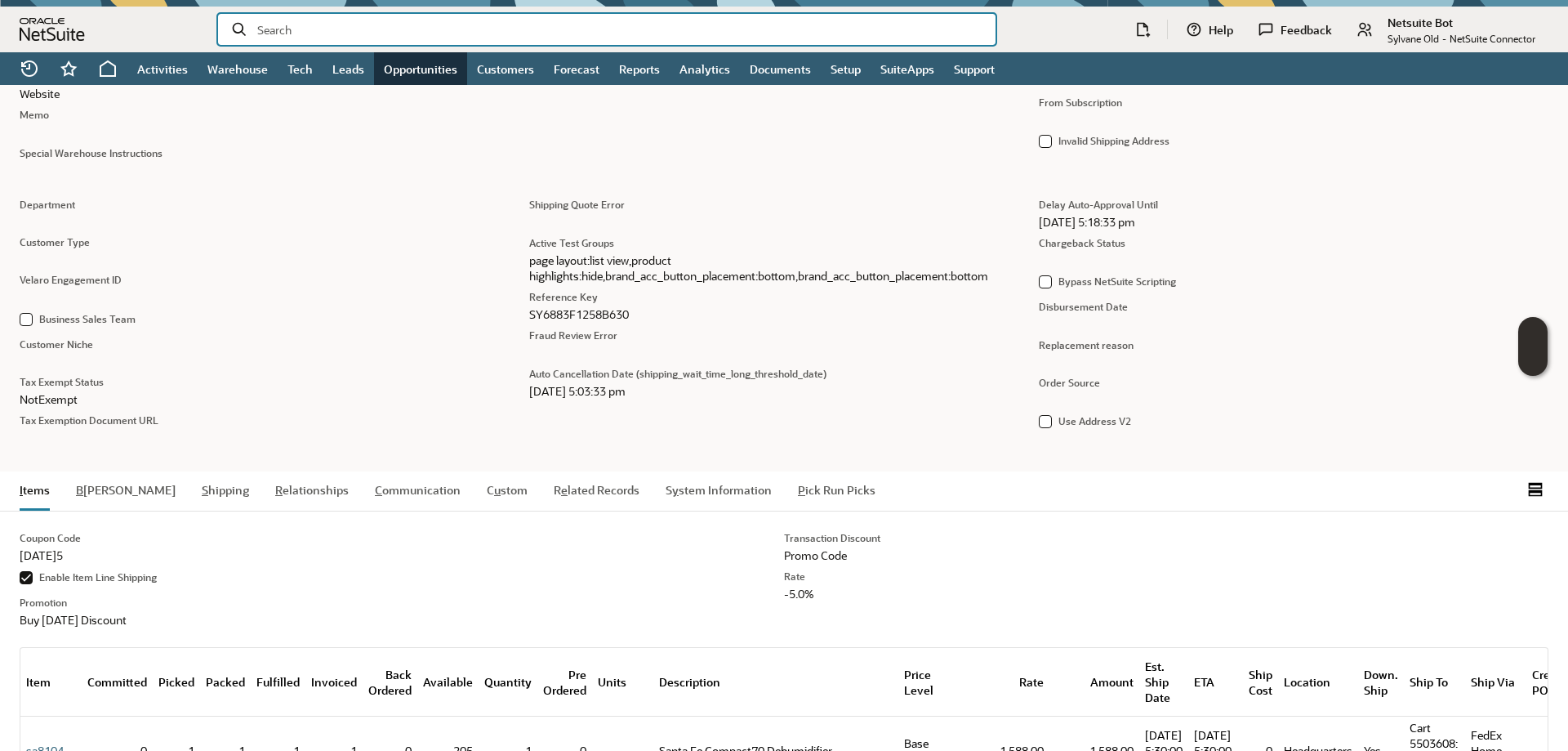
click at [317, 31] on input "text" at bounding box center [620, 29] width 725 height 16
paste input "SY688A95C1E10FA"
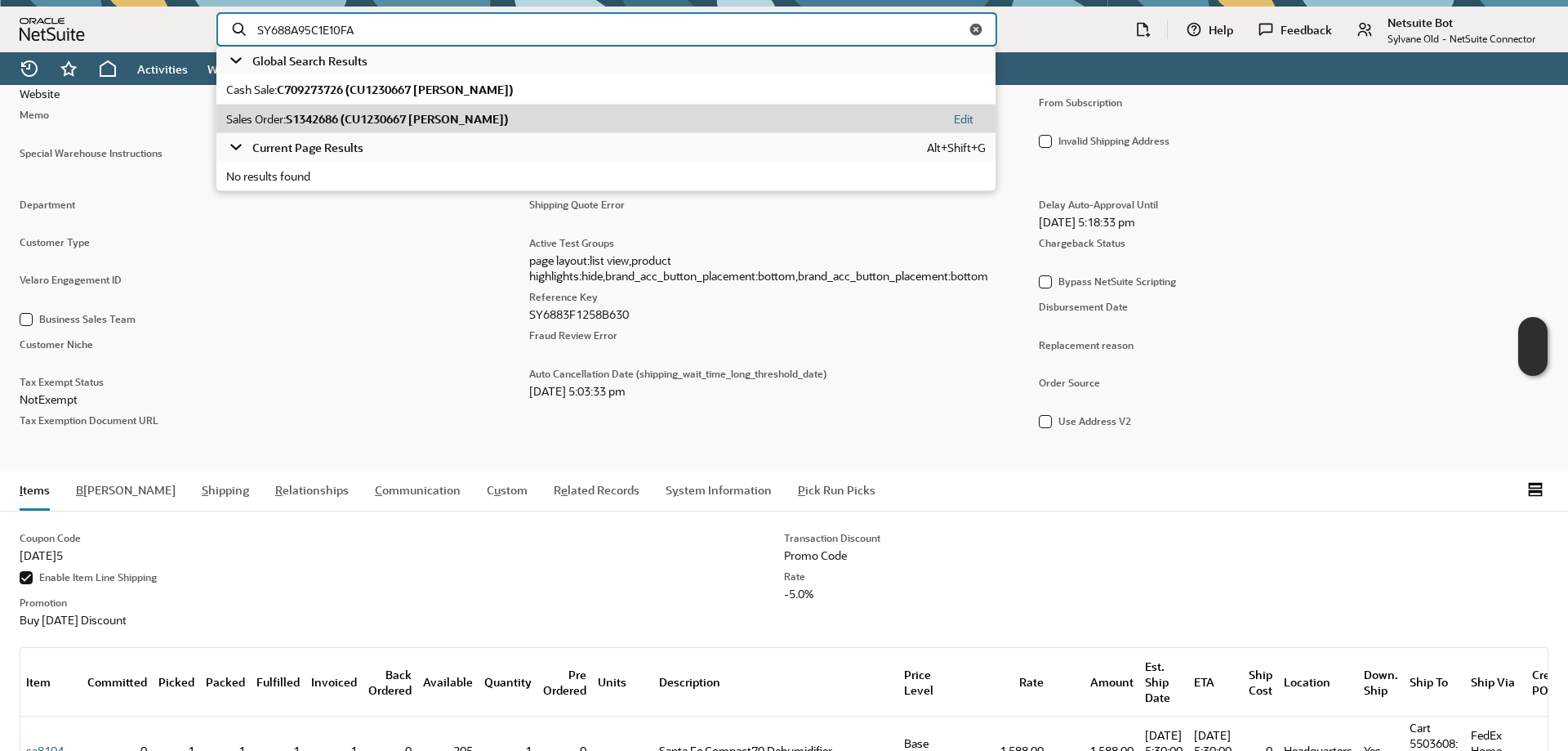
type input "SY688A95C1E10FA"
click at [330, 121] on span "S1342686 (CU1230667 Anatoly Lednyak)" at bounding box center [396, 119] width 222 height 16
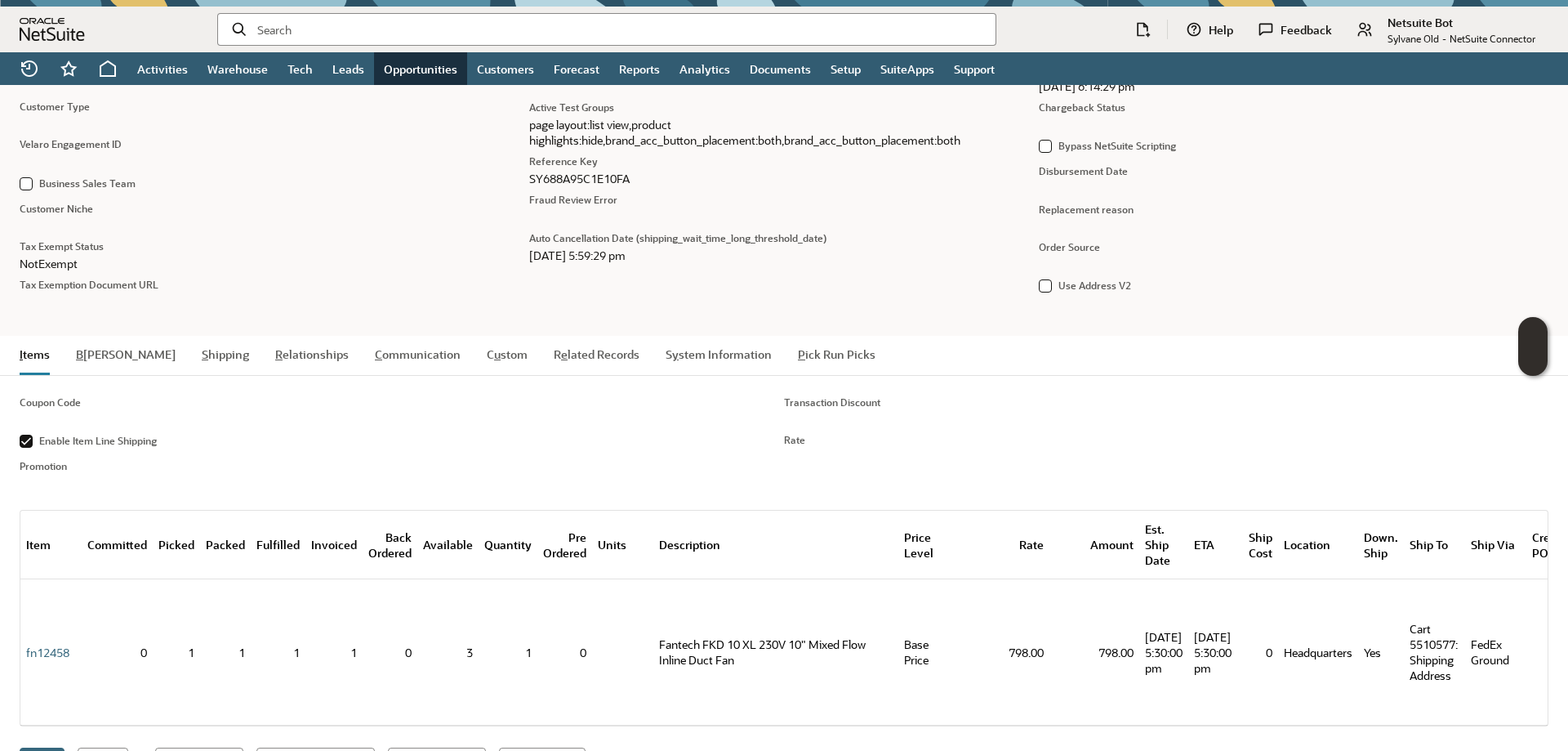
scroll to position [1226, 0]
click at [316, 25] on input "text" at bounding box center [620, 29] width 725 height 16
paste input "SY6879C2C3A65FC"
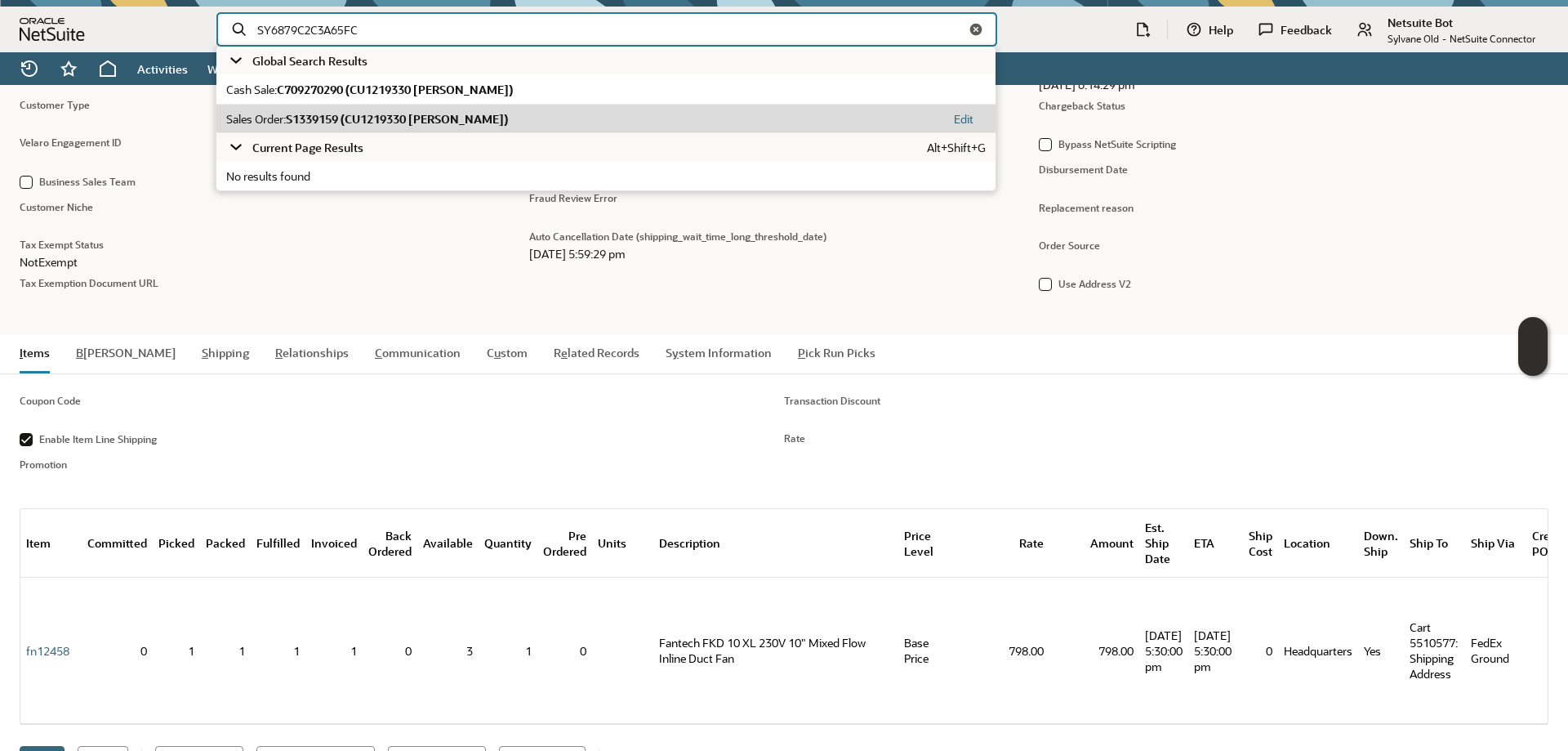
type input "SY6879C2C3A65FC"
click at [343, 116] on span "S1339159 (CU1219330 [PERSON_NAME])" at bounding box center [396, 119] width 222 height 16
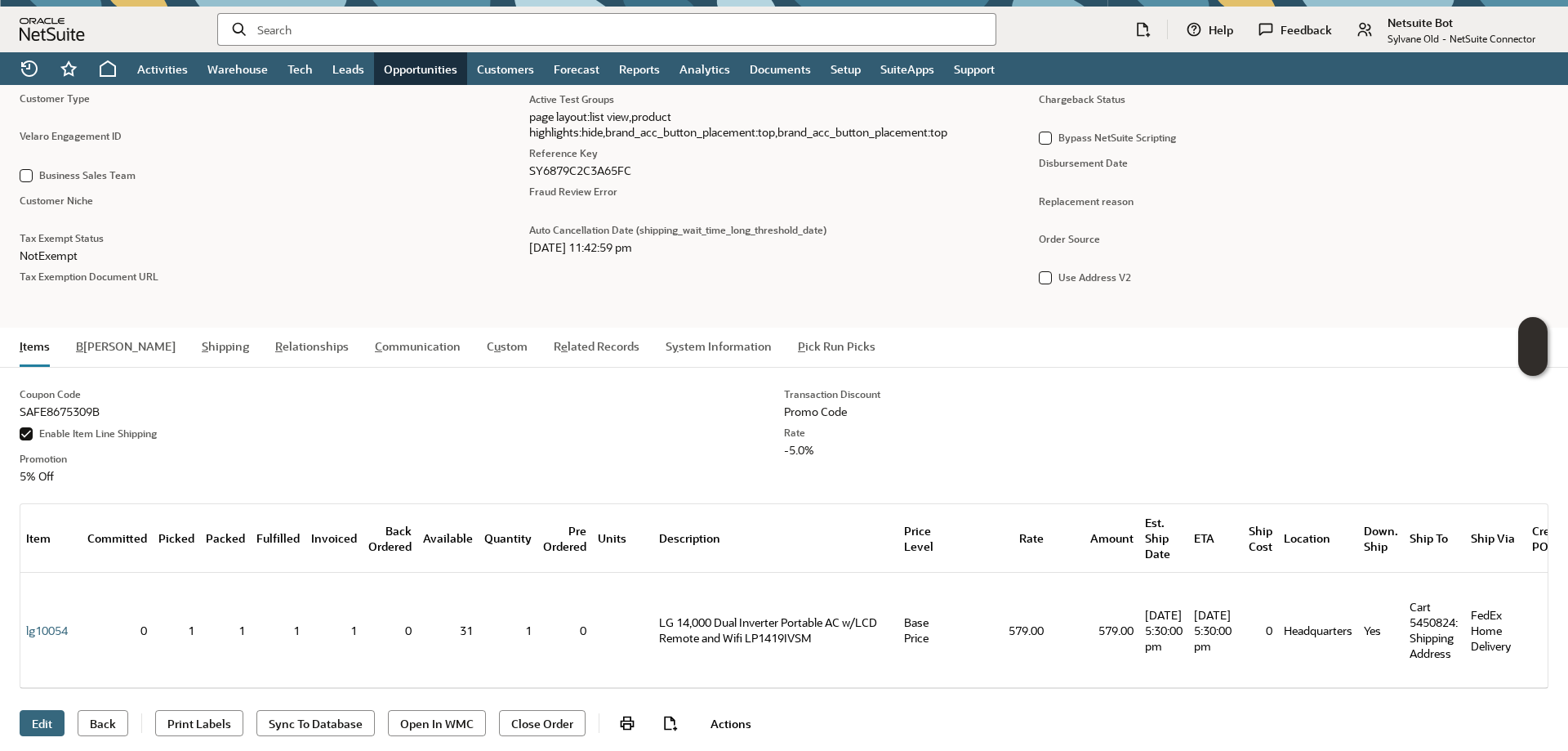
scroll to position [1244, 0]
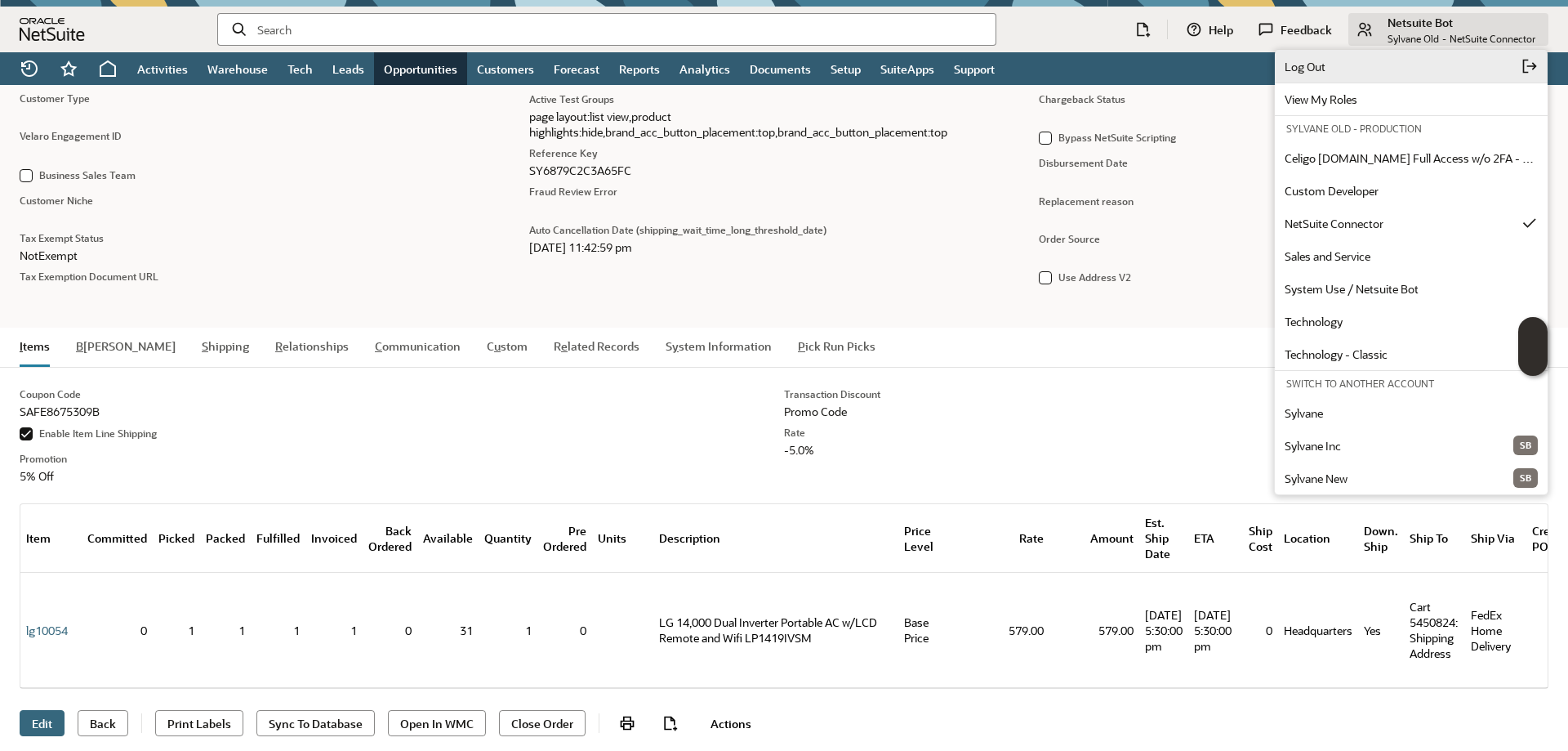
click at [1379, 72] on span "Log Out" at bounding box center [1402, 66] width 237 height 16
